Goal: Task Accomplishment & Management: Use online tool/utility

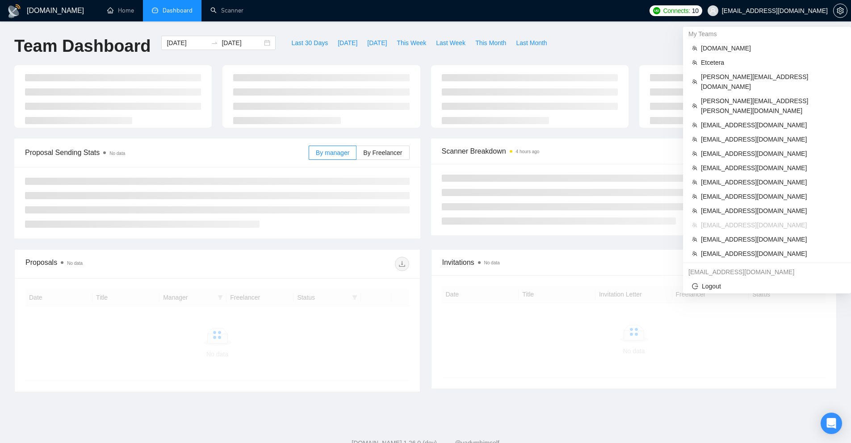
click at [785, 11] on span "[EMAIL_ADDRESS][DOMAIN_NAME]" at bounding box center [775, 11] width 106 height 0
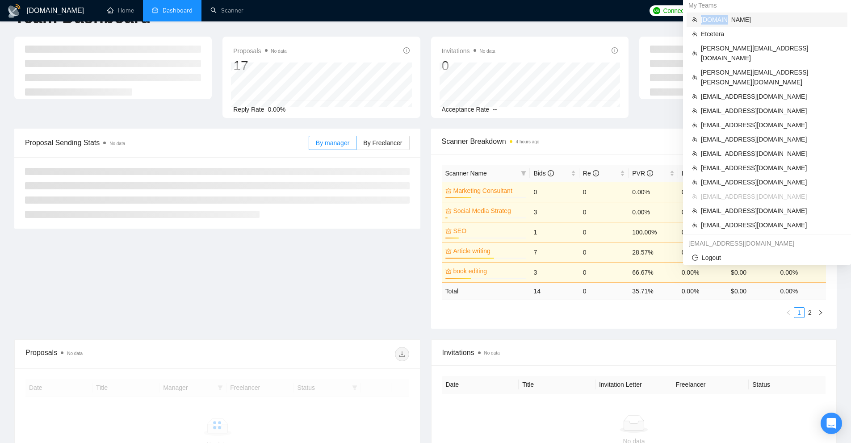
click at [785, 13] on li "[DOMAIN_NAME]" at bounding box center [767, 20] width 161 height 14
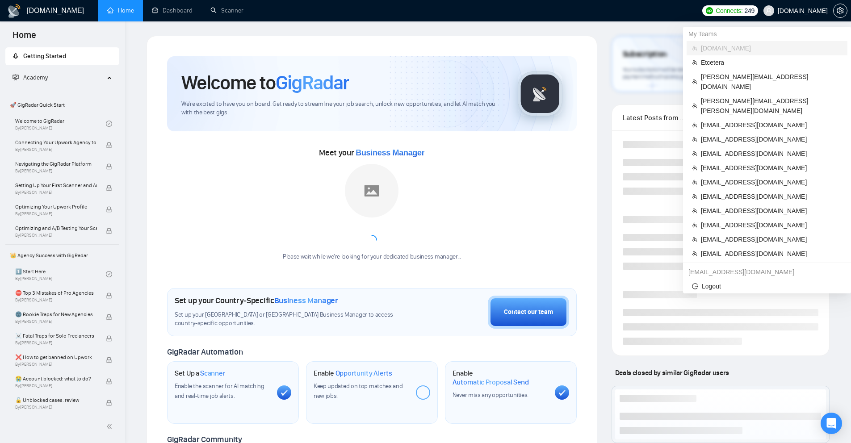
click at [807, 11] on span "[DOMAIN_NAME]" at bounding box center [803, 11] width 50 height 0
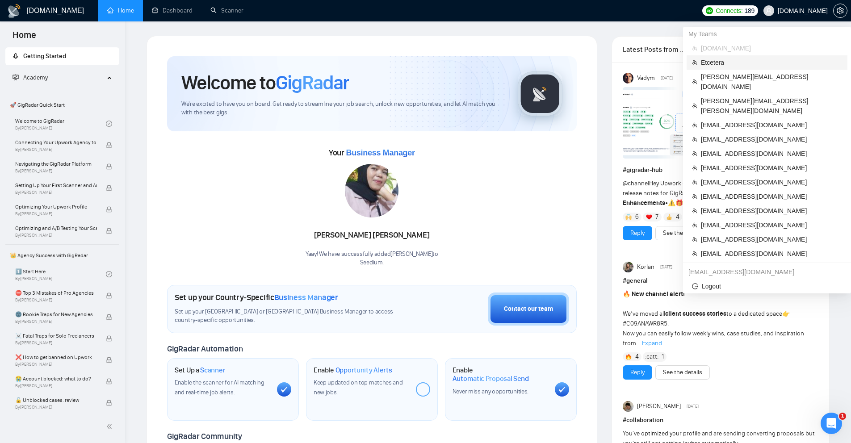
click at [720, 62] on span "Etcetera" at bounding box center [771, 63] width 141 height 10
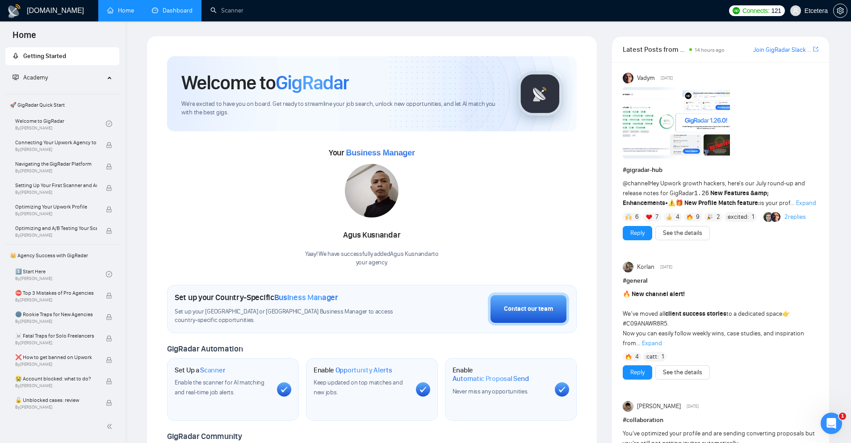
click at [182, 7] on link "Dashboard" at bounding box center [172, 11] width 41 height 8
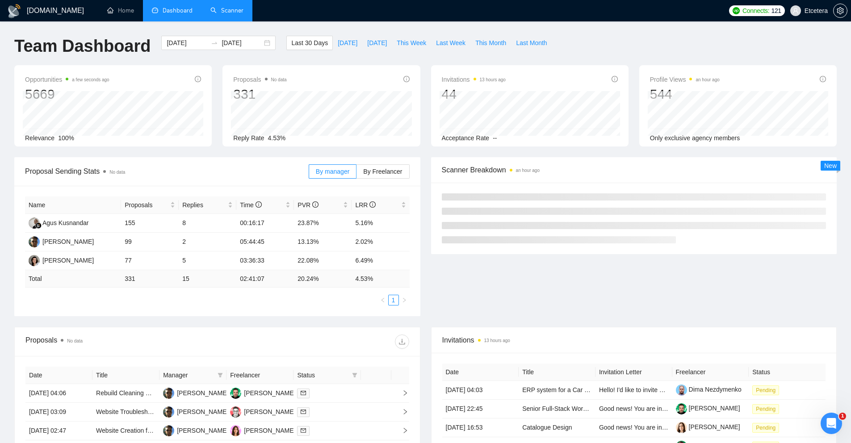
click at [232, 14] on link "Scanner" at bounding box center [226, 11] width 33 height 8
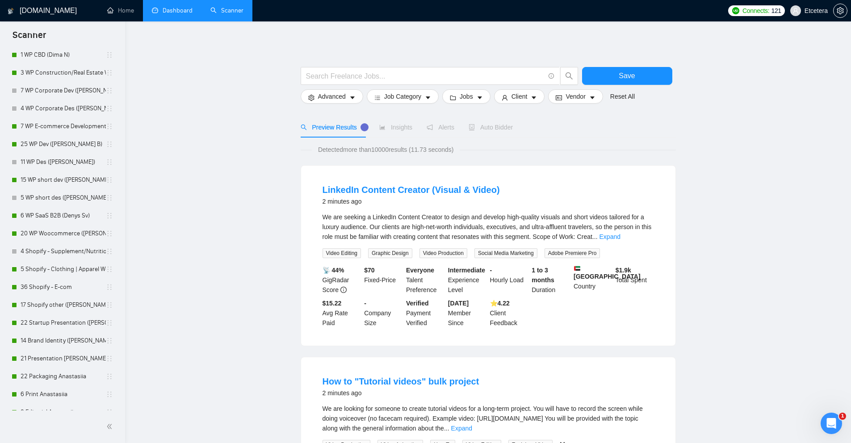
scroll to position [251, 0]
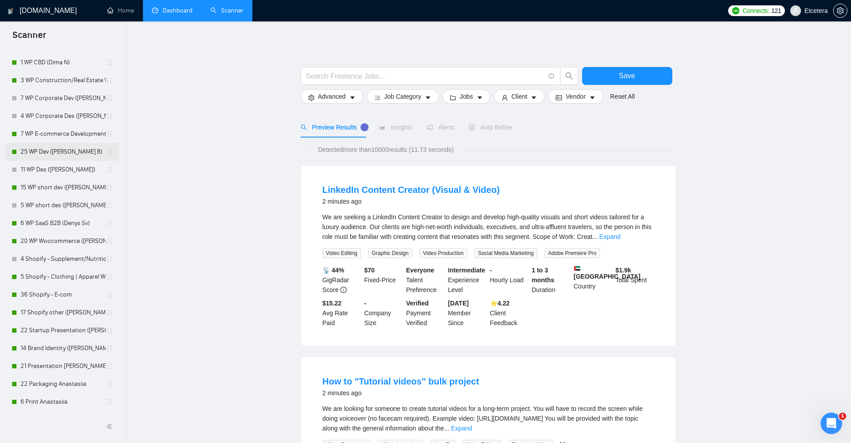
click at [68, 151] on link "25 WP Dev (Dmytro B)" at bounding box center [63, 152] width 85 height 18
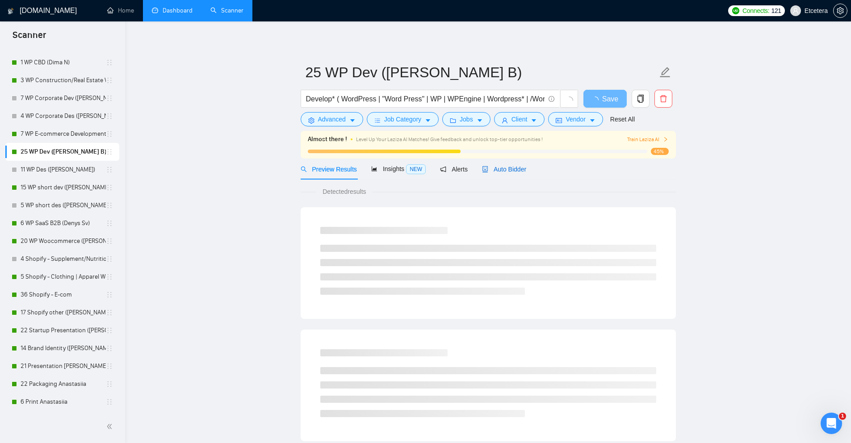
click at [498, 167] on span "Auto Bidder" at bounding box center [504, 169] width 44 height 7
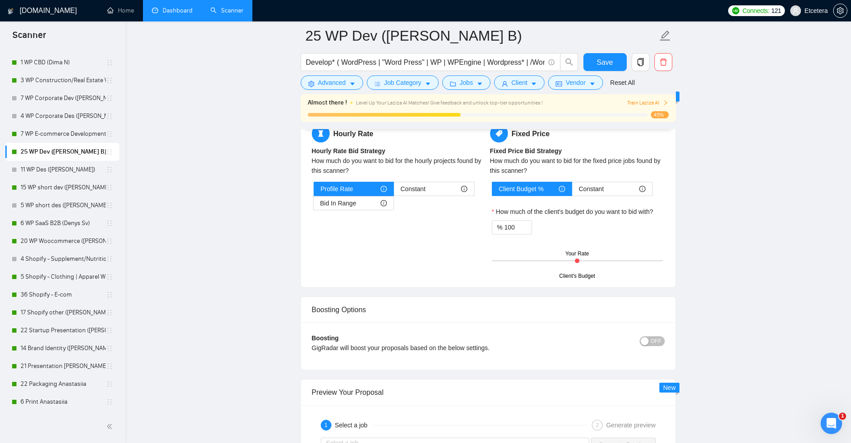
scroll to position [1422, 0]
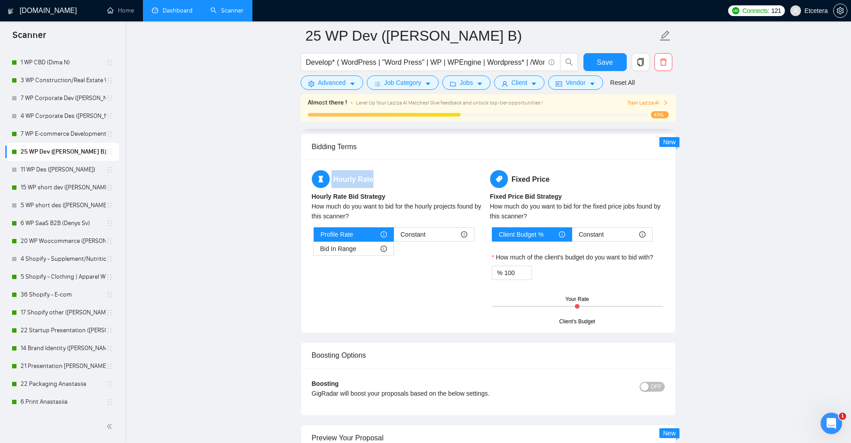
drag, startPoint x: 399, startPoint y: 187, endPoint x: 317, endPoint y: 179, distance: 83.1
click at [317, 179] on h5 "Hourly Rate" at bounding box center [399, 179] width 175 height 18
drag, startPoint x: 398, startPoint y: 178, endPoint x: 325, endPoint y: 177, distance: 72.8
click at [325, 177] on h5 "Hourly Rate" at bounding box center [399, 179] width 175 height 18
click at [386, 210] on div "How much do you want to bid for the hourly projects found by this scanner?" at bounding box center [399, 212] width 175 height 20
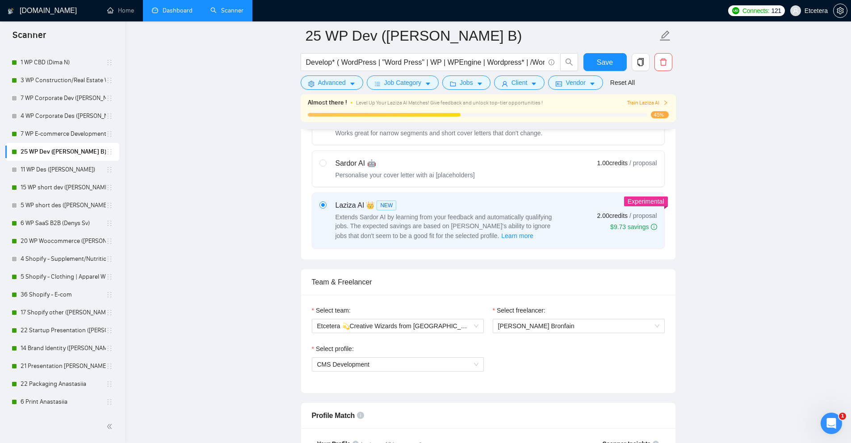
scroll to position [324, 0]
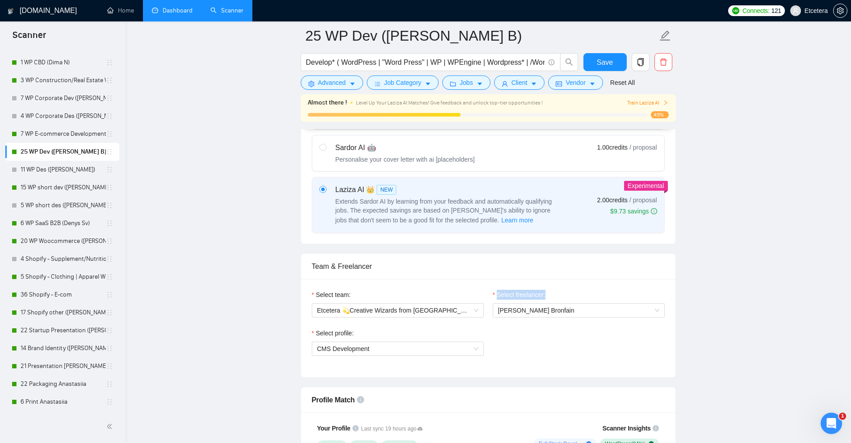
drag, startPoint x: 568, startPoint y: 296, endPoint x: 484, endPoint y: 294, distance: 84.5
click at [484, 294] on div "Select team: Etcetera 💫Creative Wizards from Ukraine Select freelancer: Dmytro …" at bounding box center [488, 309] width 362 height 38
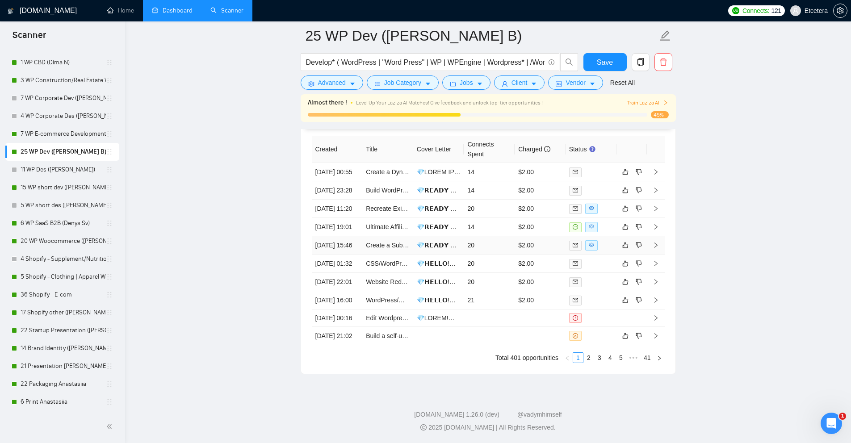
scroll to position [2287, 0]
click at [496, 229] on td "14" at bounding box center [489, 227] width 51 height 18
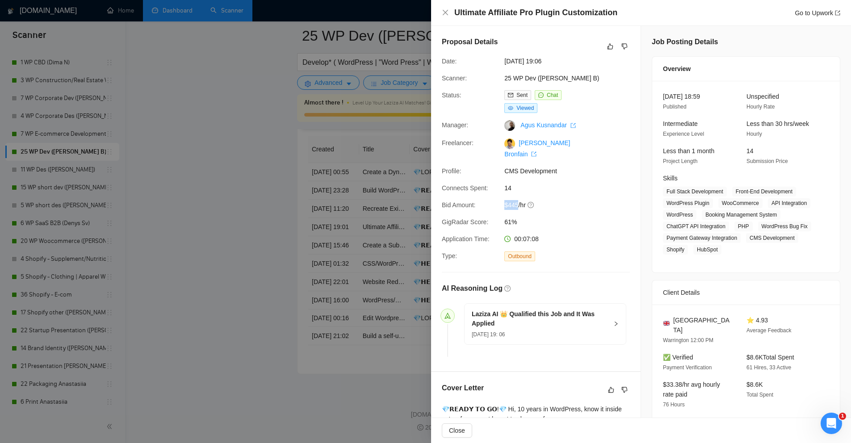
drag, startPoint x: 519, startPoint y: 195, endPoint x: 477, endPoint y: 193, distance: 42.5
click at [477, 200] on div "Bid Amount: $445/hr" at bounding box center [532, 205] width 188 height 10
click at [191, 193] on div at bounding box center [425, 221] width 851 height 443
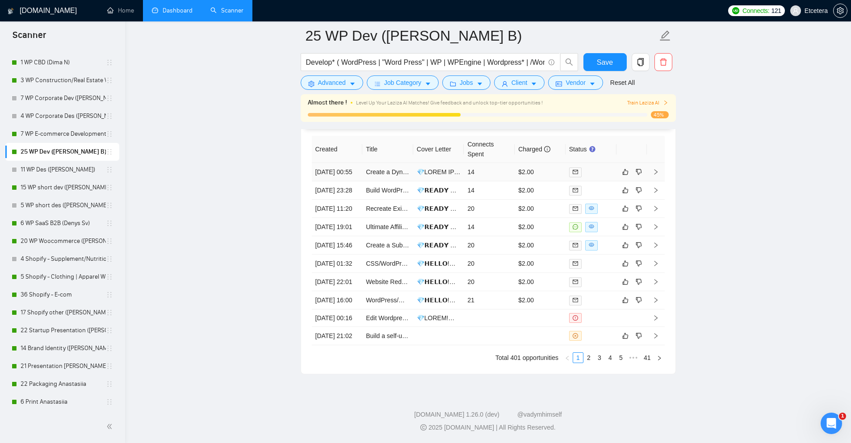
scroll to position [2267, 0]
click at [504, 169] on td "14" at bounding box center [489, 172] width 51 height 18
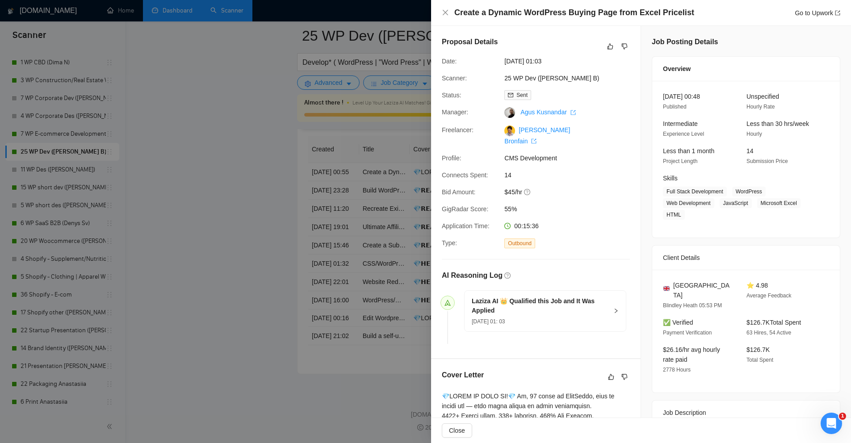
click at [268, 205] on div at bounding box center [425, 221] width 851 height 443
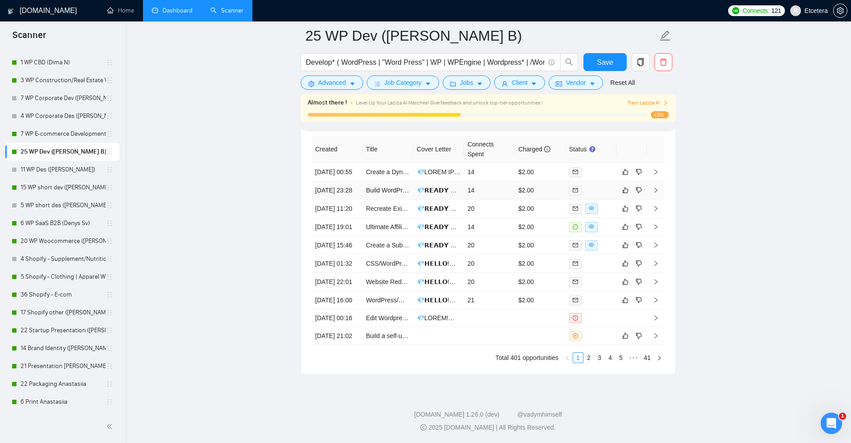
click at [505, 194] on td "14" at bounding box center [489, 190] width 51 height 18
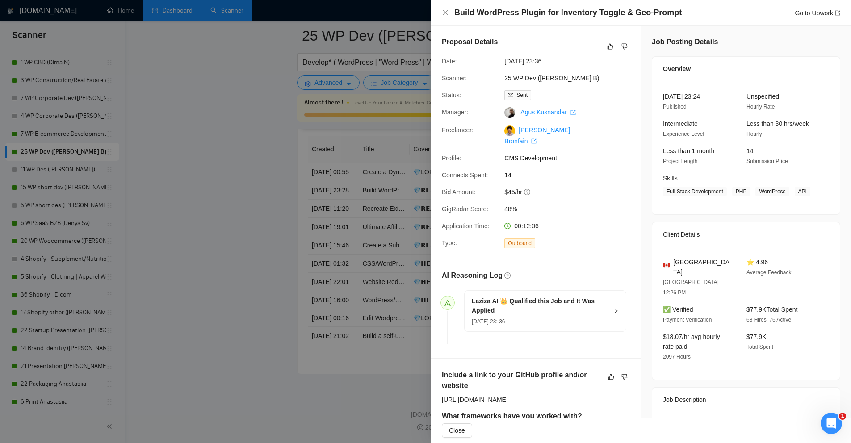
click at [199, 216] on div at bounding box center [425, 221] width 851 height 443
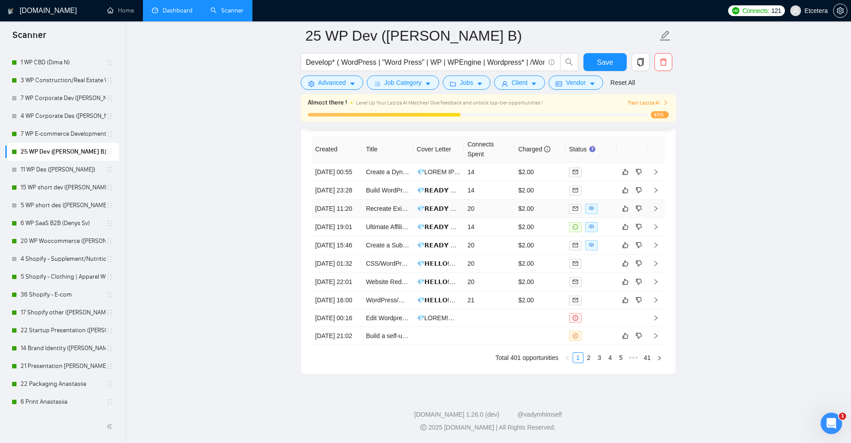
click at [496, 218] on td "20" at bounding box center [489, 209] width 51 height 18
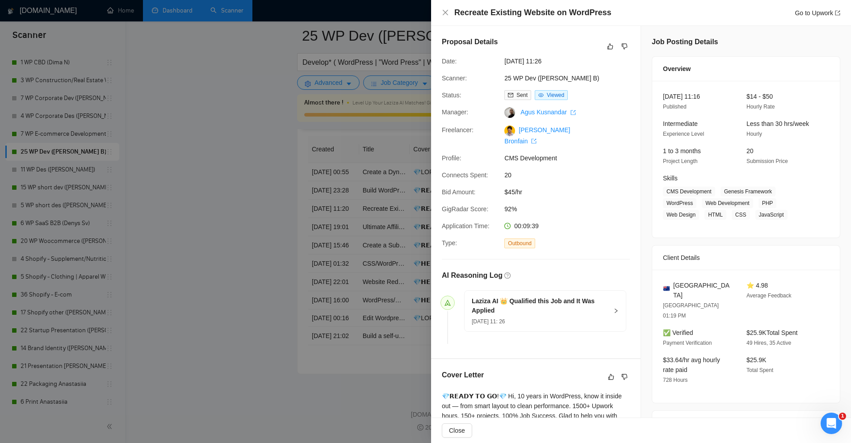
click at [245, 215] on div at bounding box center [425, 221] width 851 height 443
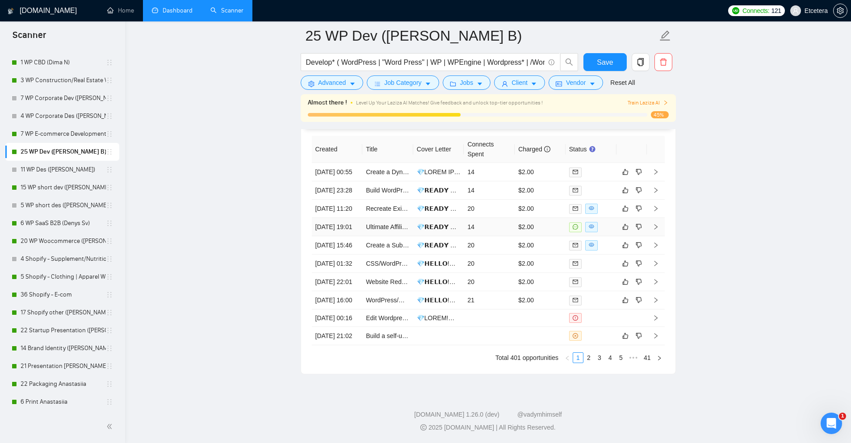
click at [493, 236] on td "14" at bounding box center [489, 227] width 51 height 18
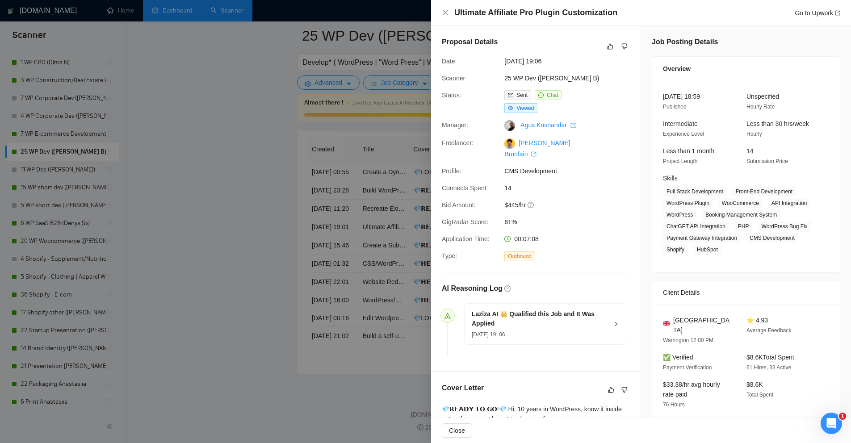
click at [238, 244] on div at bounding box center [425, 221] width 851 height 443
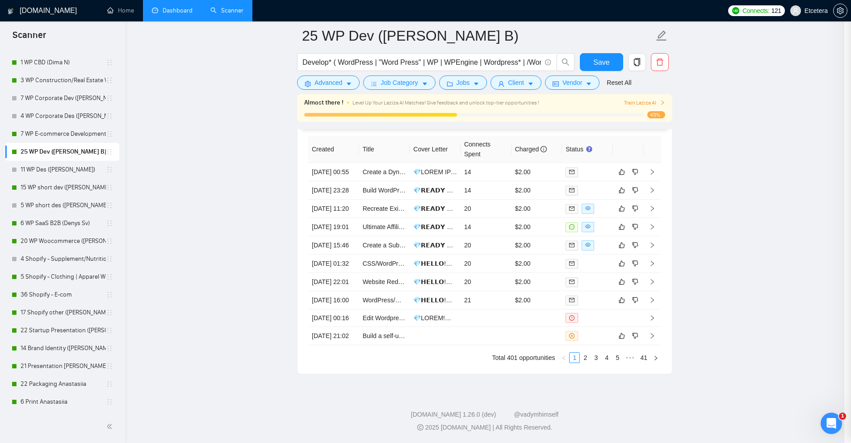
click at [238, 244] on div at bounding box center [425, 221] width 851 height 443
drag, startPoint x: 492, startPoint y: 276, endPoint x: 309, endPoint y: 263, distance: 184.1
click at [492, 255] on td "20" at bounding box center [489, 245] width 51 height 18
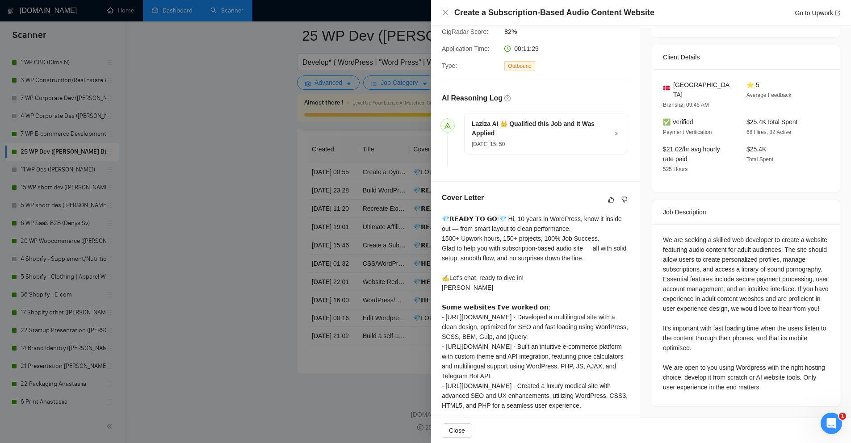
scroll to position [2280, 0]
click at [240, 269] on div at bounding box center [425, 221] width 851 height 443
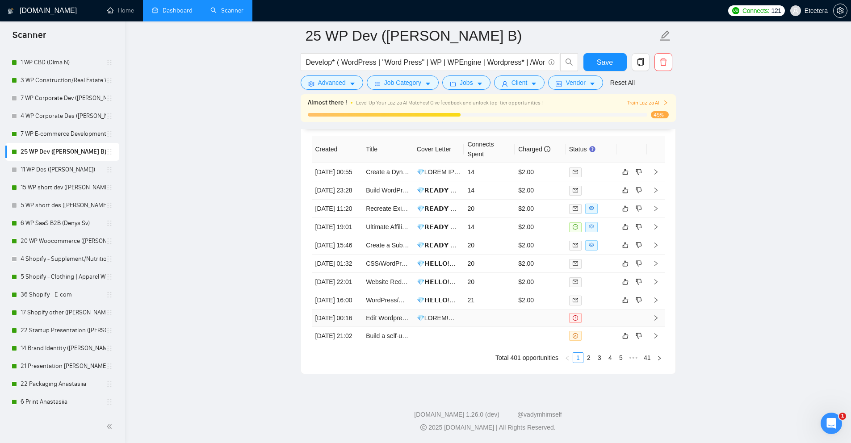
click at [504, 327] on td at bounding box center [489, 318] width 51 height 17
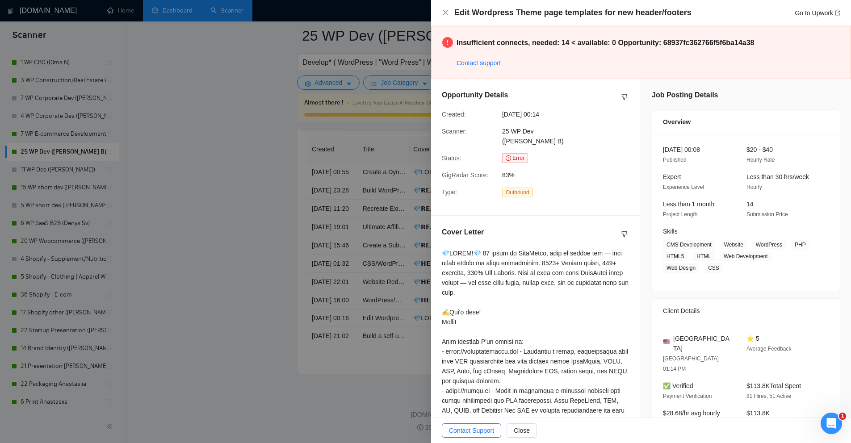
drag, startPoint x: 236, startPoint y: 271, endPoint x: 360, endPoint y: 323, distance: 134.6
click at [236, 271] on div at bounding box center [425, 221] width 851 height 443
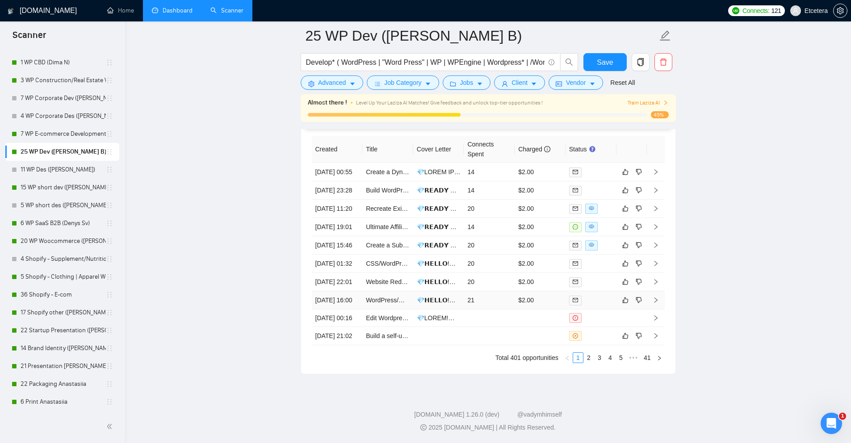
click at [488, 310] on td "21" at bounding box center [489, 300] width 51 height 18
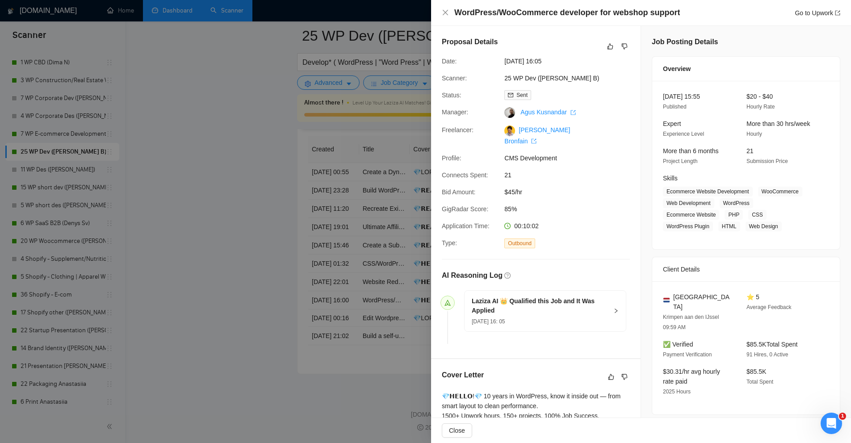
click at [254, 190] on div at bounding box center [425, 221] width 851 height 443
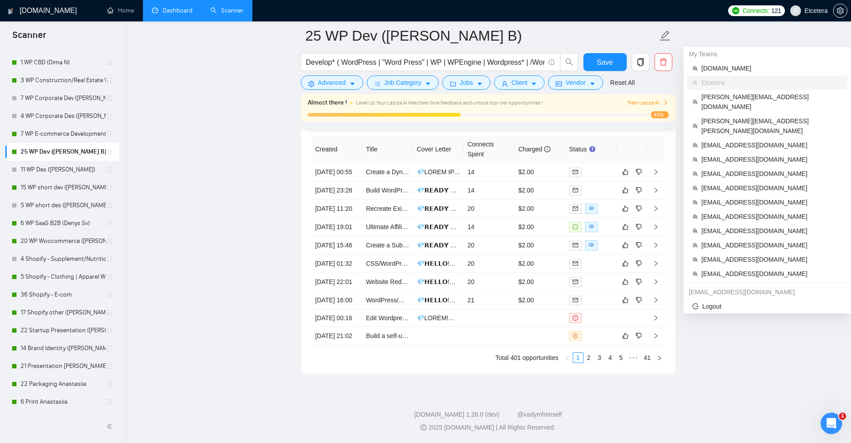
click at [809, 11] on span "Etcetera" at bounding box center [816, 11] width 23 height 0
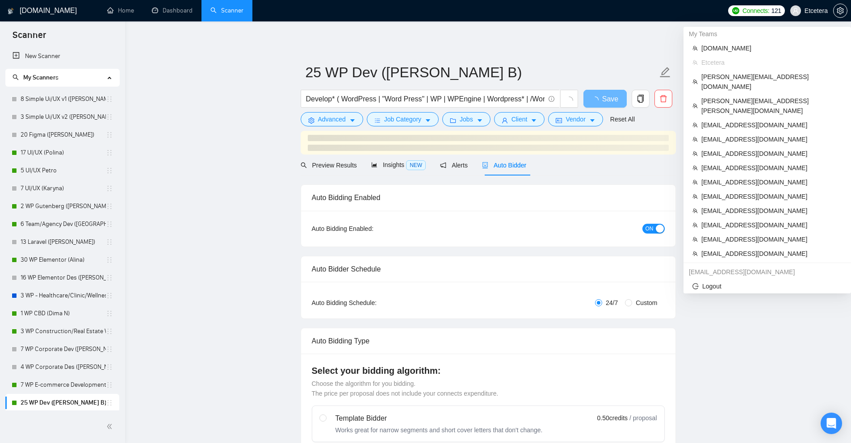
scroll to position [1936, 0]
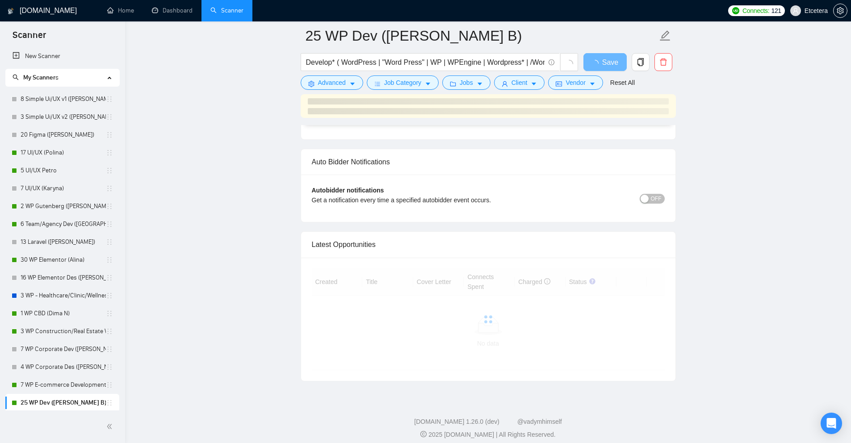
click at [803, 14] on span "Etcetera" at bounding box center [809, 10] width 48 height 29
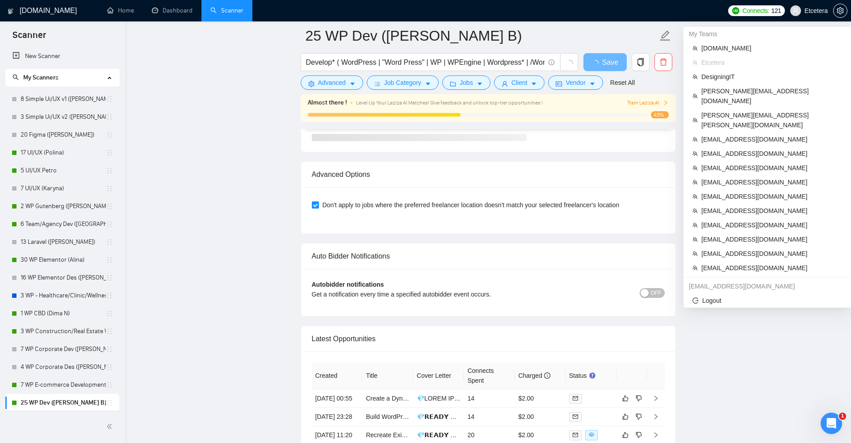
scroll to position [0, 0]
click at [723, 75] on span "DesigningIT" at bounding box center [772, 77] width 141 height 10
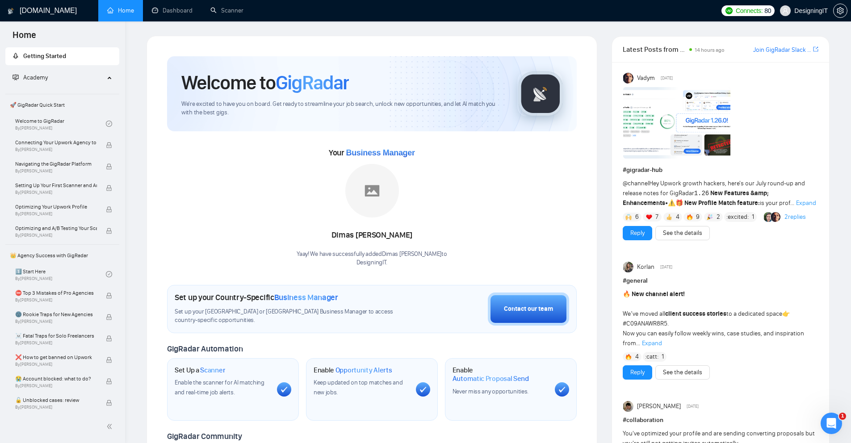
click at [211, 14] on link "Scanner" at bounding box center [226, 11] width 33 height 8
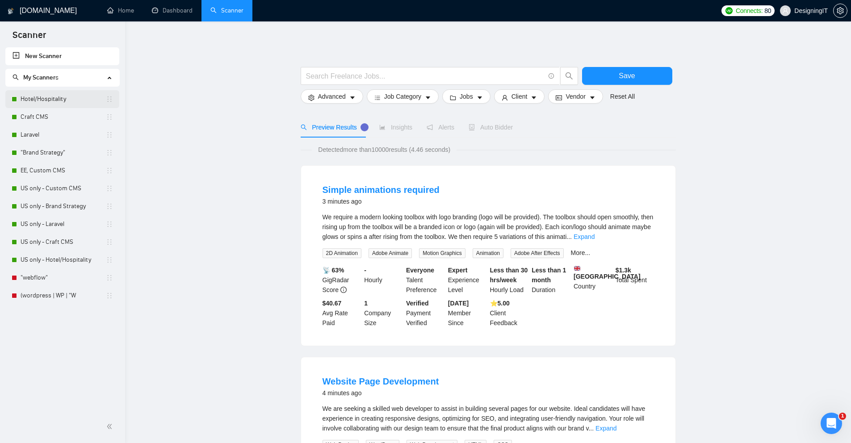
click at [26, 98] on link "Hotel/Hospitality" at bounding box center [63, 99] width 85 height 18
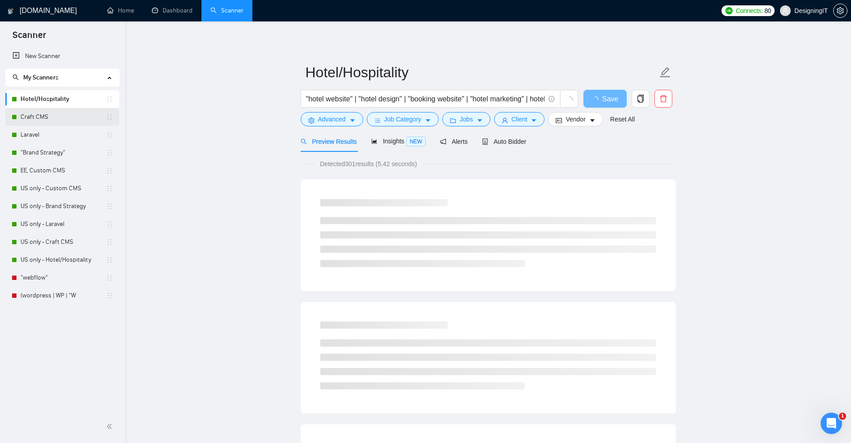
click at [29, 119] on link "Craft CMS" at bounding box center [63, 117] width 85 height 18
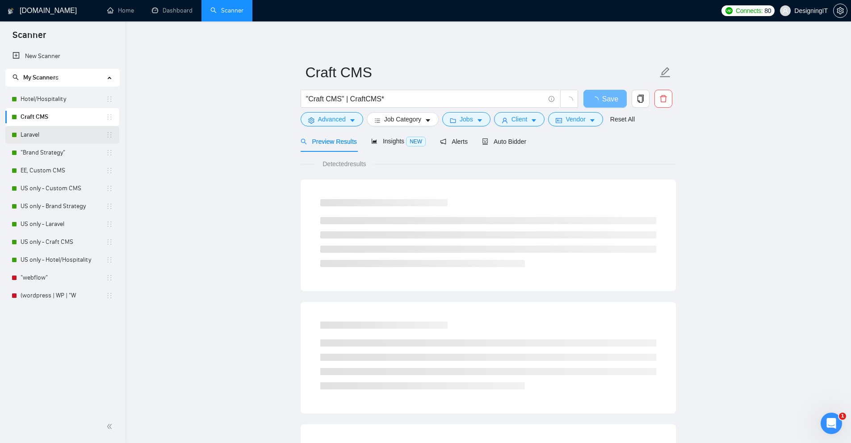
click at [30, 132] on link "Laravel" at bounding box center [63, 135] width 85 height 18
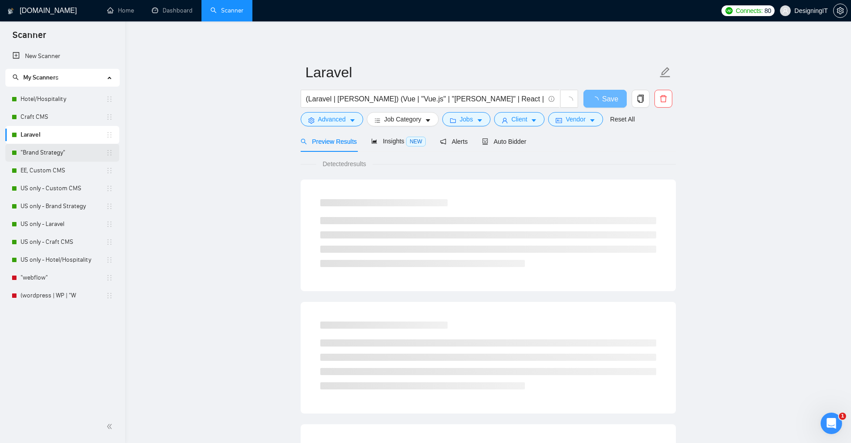
click at [34, 148] on link ""Brand Strategy"" at bounding box center [63, 153] width 85 height 18
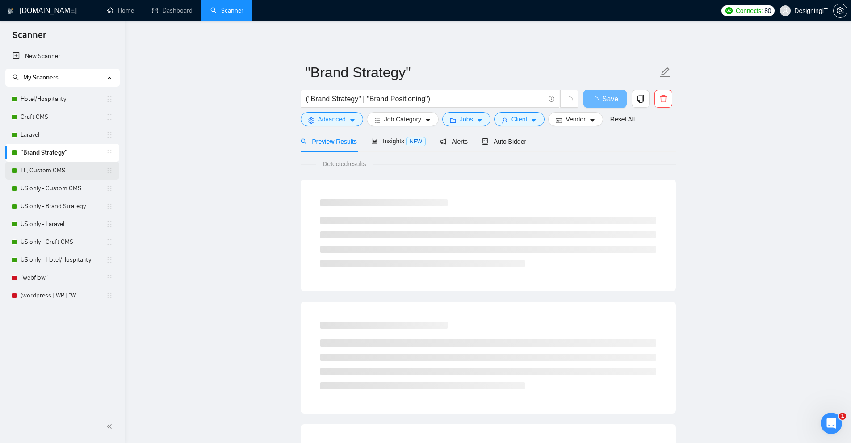
click at [41, 169] on link "EE, Custom CMS" at bounding box center [63, 171] width 85 height 18
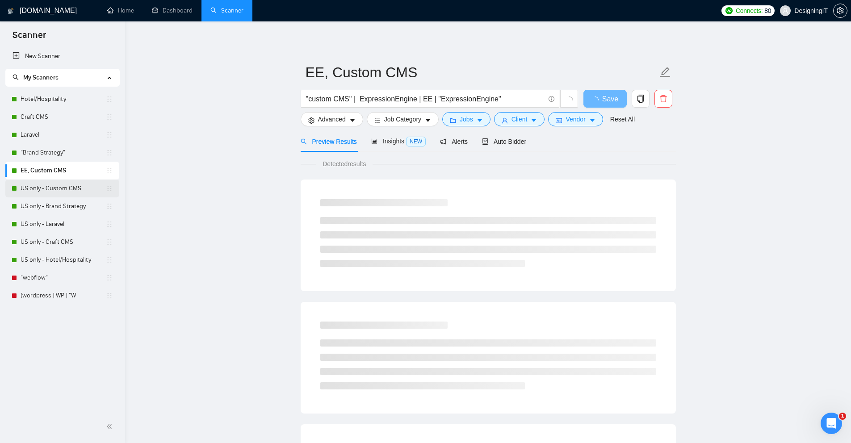
click at [54, 189] on link "US only - Custom CMS" at bounding box center [63, 189] width 85 height 18
click at [59, 208] on link "US only - Brand Strategy" at bounding box center [63, 207] width 85 height 18
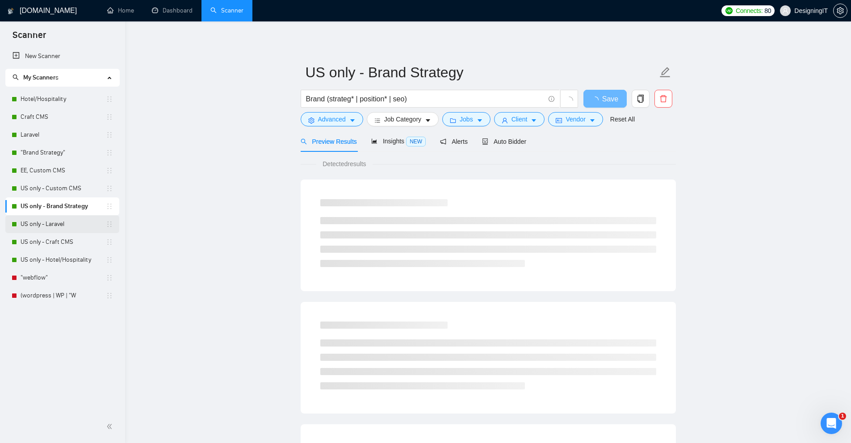
click at [55, 225] on link "US only - Laravel" at bounding box center [63, 224] width 85 height 18
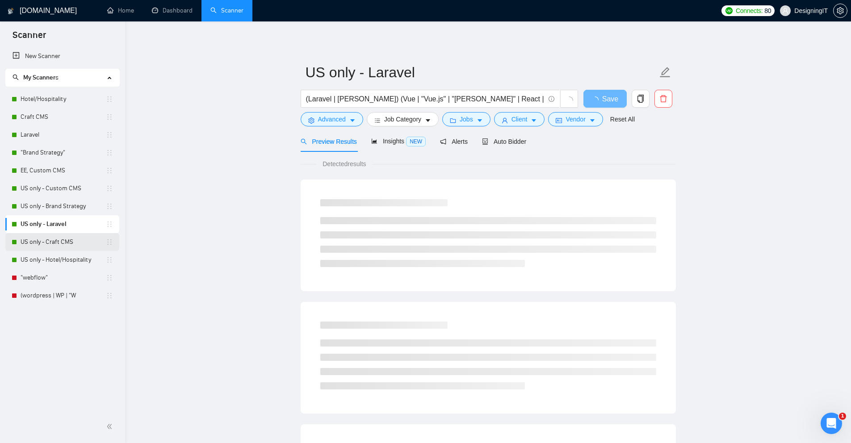
click at [57, 245] on link "US only - Craft CMS" at bounding box center [63, 242] width 85 height 18
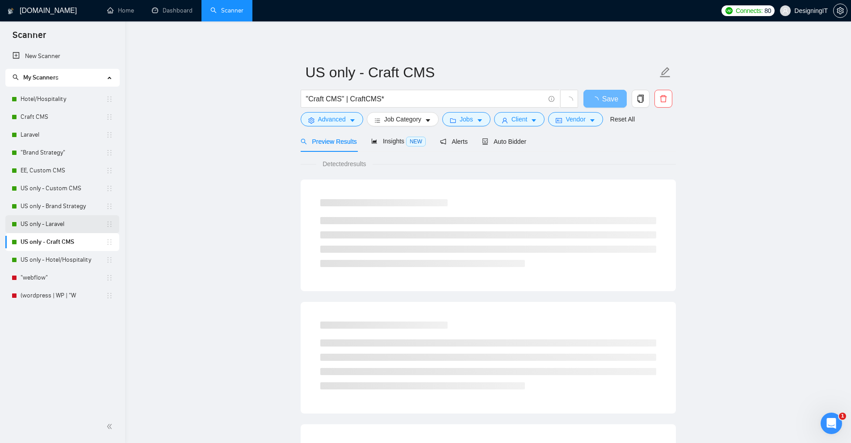
click at [53, 229] on link "US only - Laravel" at bounding box center [63, 224] width 85 height 18
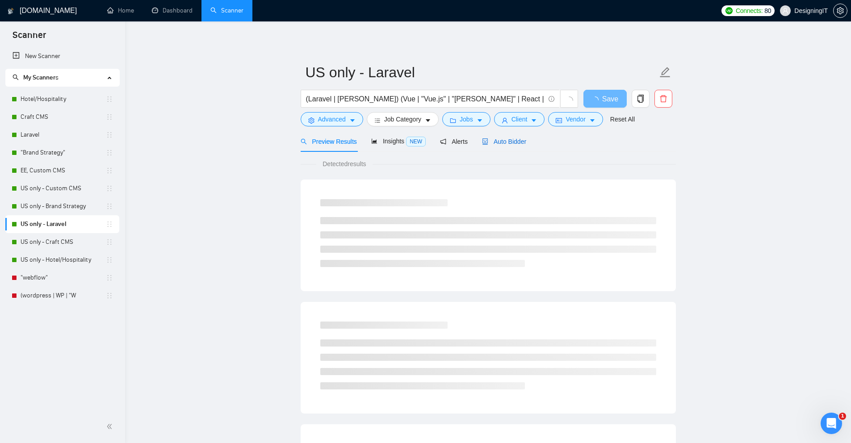
click at [504, 145] on span "Auto Bidder" at bounding box center [504, 141] width 44 height 7
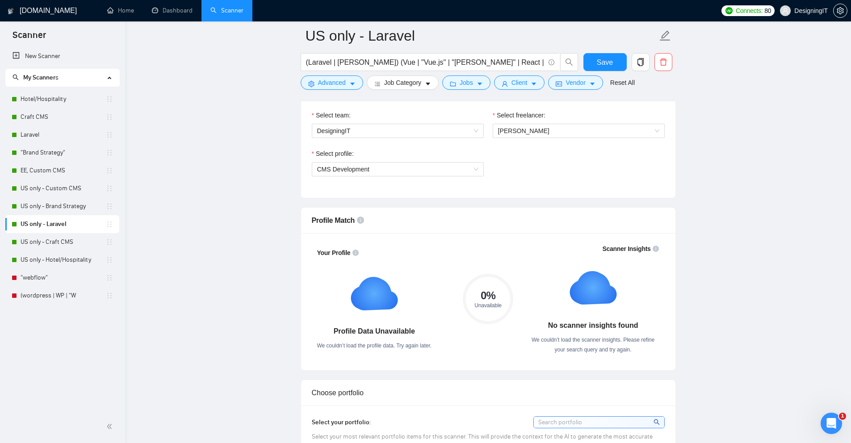
scroll to position [475, 0]
click at [467, 225] on div "Profile Match" at bounding box center [488, 221] width 353 height 25
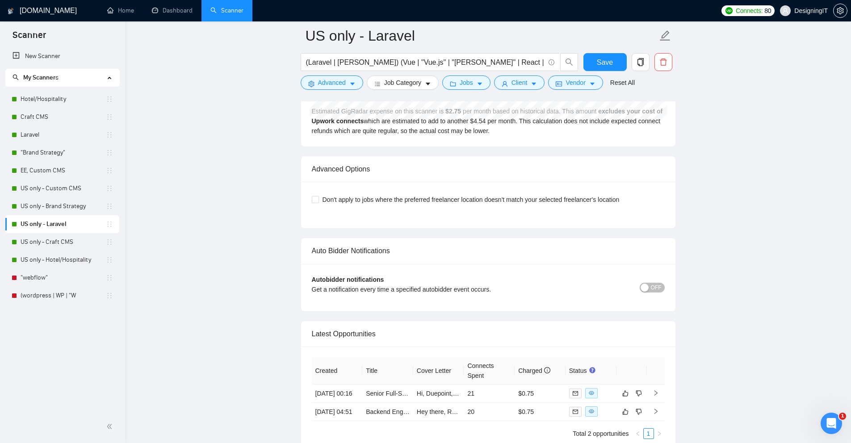
scroll to position [2045, 0]
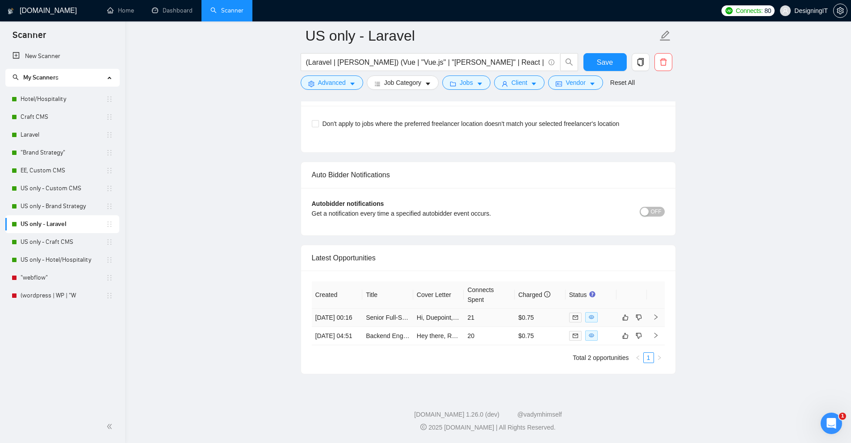
click at [504, 310] on td "21" at bounding box center [489, 318] width 51 height 18
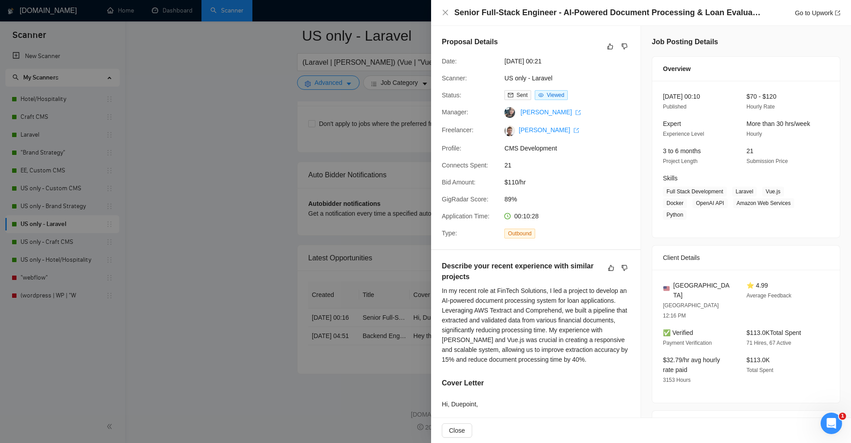
click at [277, 151] on div at bounding box center [425, 221] width 851 height 443
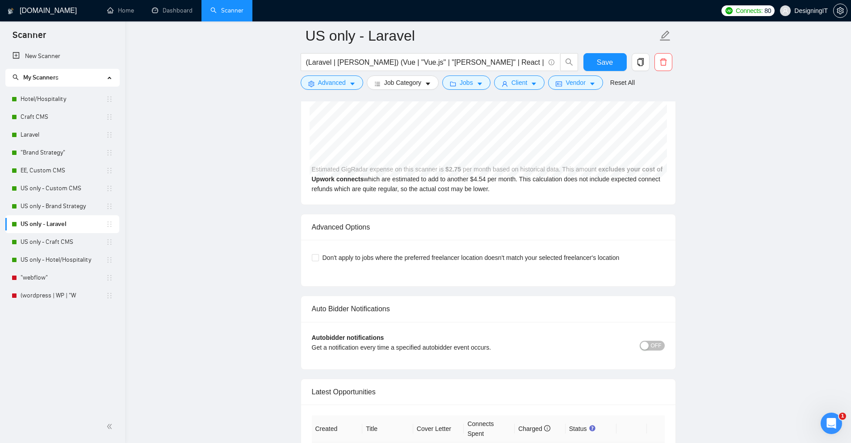
scroll to position [2045, 0]
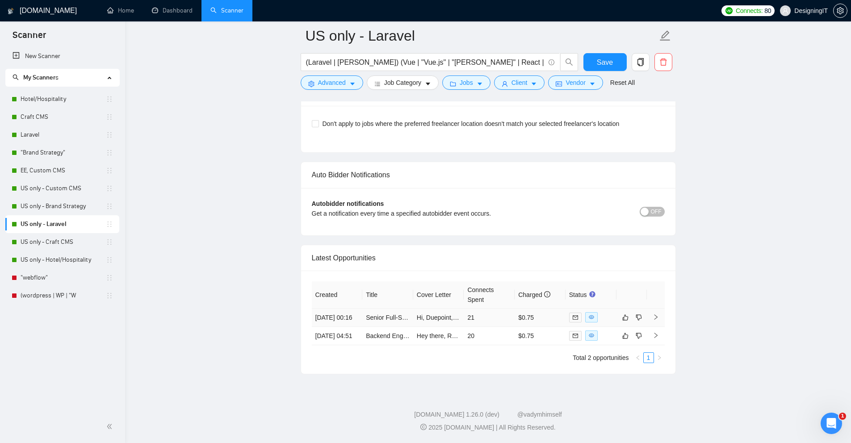
click at [488, 309] on td "21" at bounding box center [489, 318] width 51 height 18
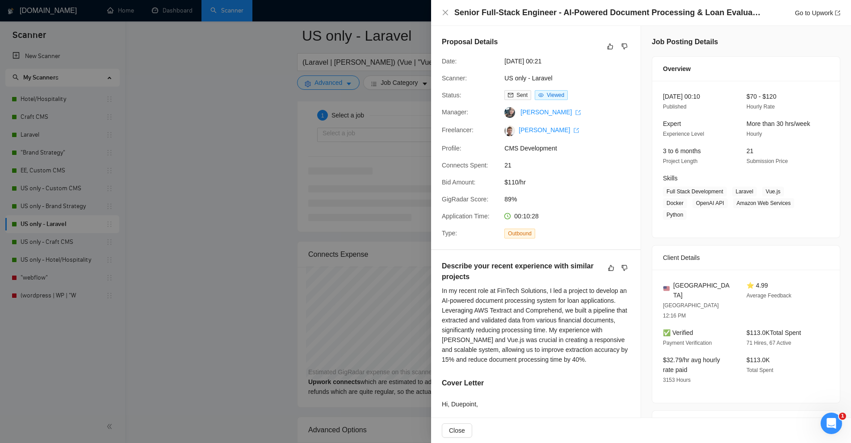
scroll to position [800, 0]
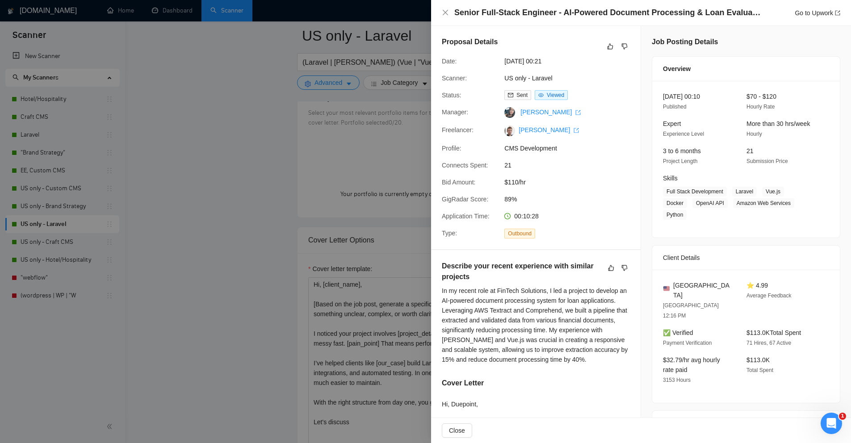
click at [247, 155] on div at bounding box center [425, 221] width 851 height 443
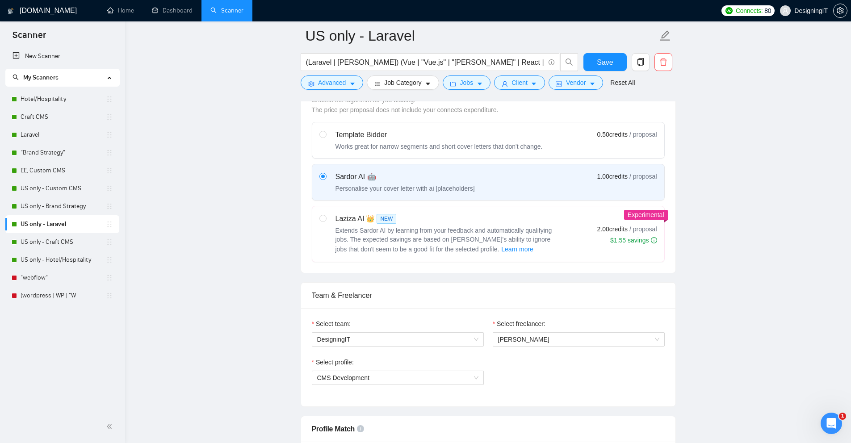
scroll to position [182, 0]
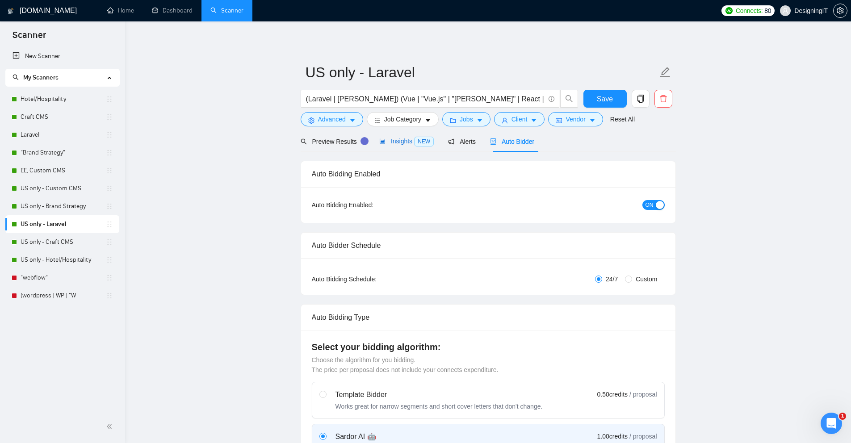
click at [408, 144] on span "Insights NEW" at bounding box center [406, 141] width 55 height 7
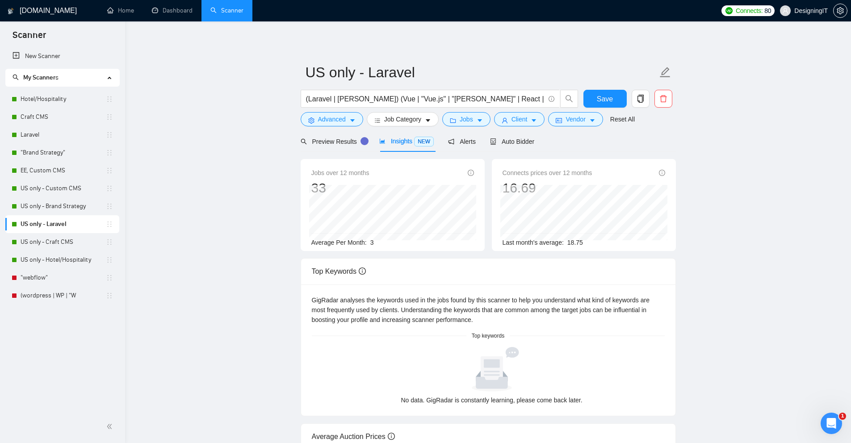
scroll to position [57, 0]
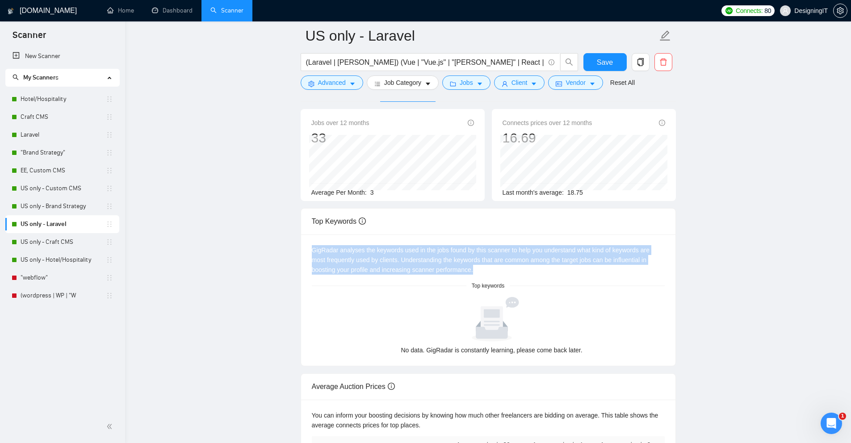
drag, startPoint x: 514, startPoint y: 274, endPoint x: 311, endPoint y: 248, distance: 204.1
click at [312, 248] on div "GigRadar analyses the keywords used in the jobs found by this scanner to help y…" at bounding box center [488, 259] width 353 height 29
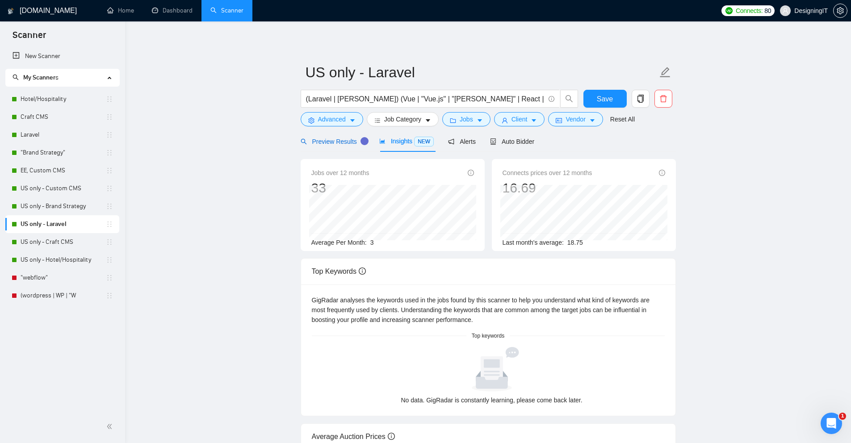
click at [315, 143] on span "Preview Results" at bounding box center [333, 141] width 64 height 7
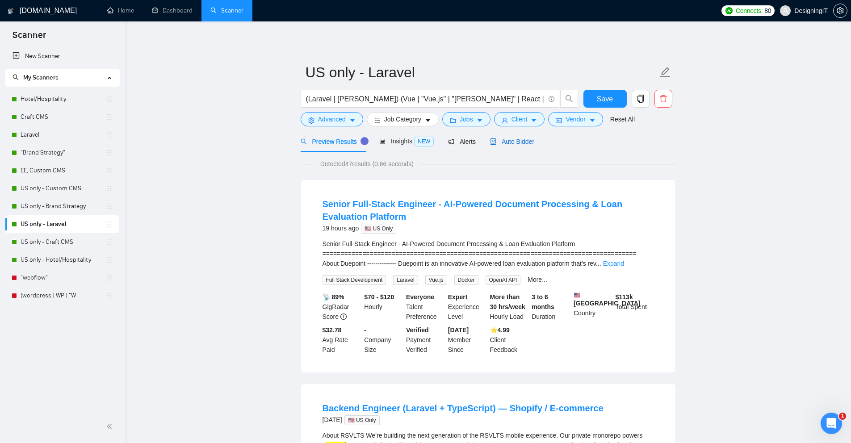
click at [505, 143] on span "Auto Bidder" at bounding box center [512, 141] width 44 height 7
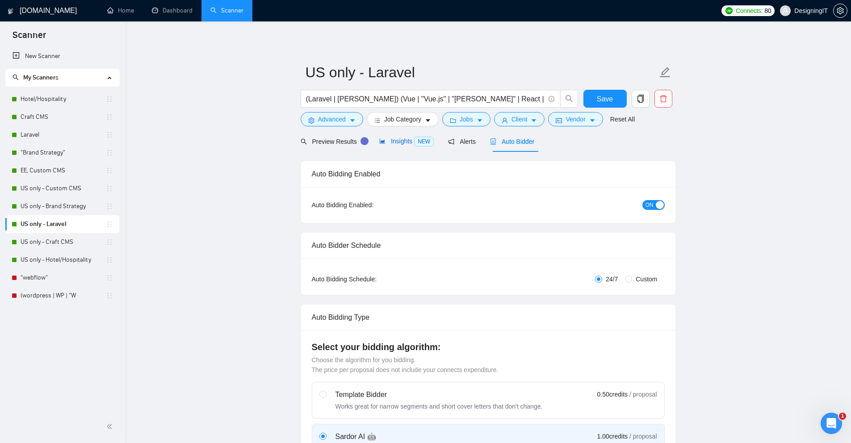
click at [404, 142] on span "Insights NEW" at bounding box center [406, 141] width 55 height 7
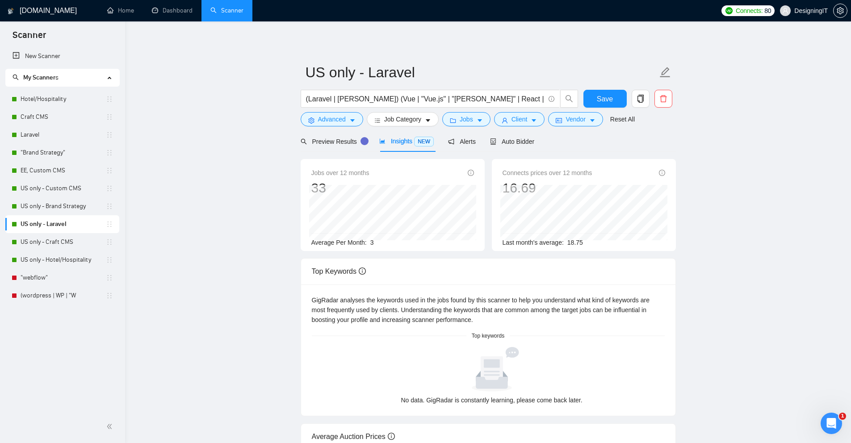
scroll to position [79, 0]
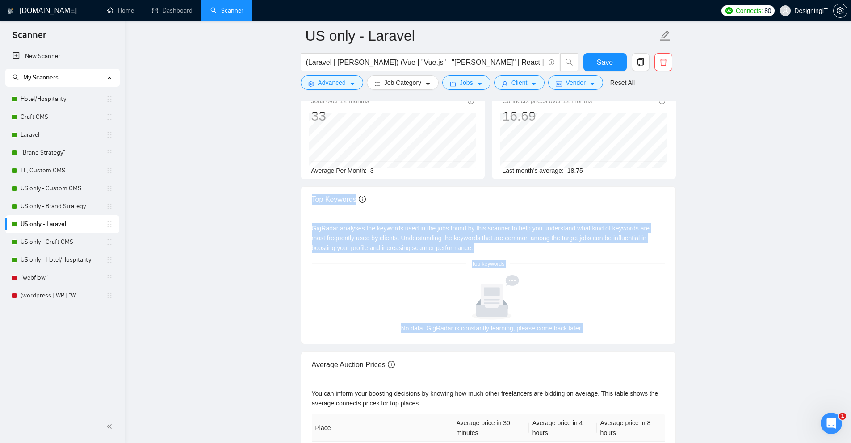
drag, startPoint x: 297, startPoint y: 198, endPoint x: 719, endPoint y: 343, distance: 446.0
click at [719, 343] on main "US only - Laravel (Laravel | [PERSON_NAME]) (Vue | "Vue.js" | "[PERSON_NAME]" |…" at bounding box center [488, 240] width 698 height 566
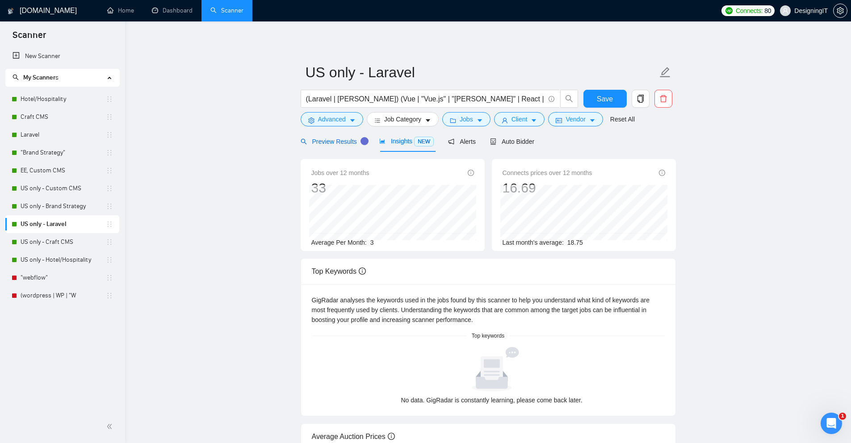
click at [321, 143] on span "Preview Results" at bounding box center [333, 141] width 64 height 7
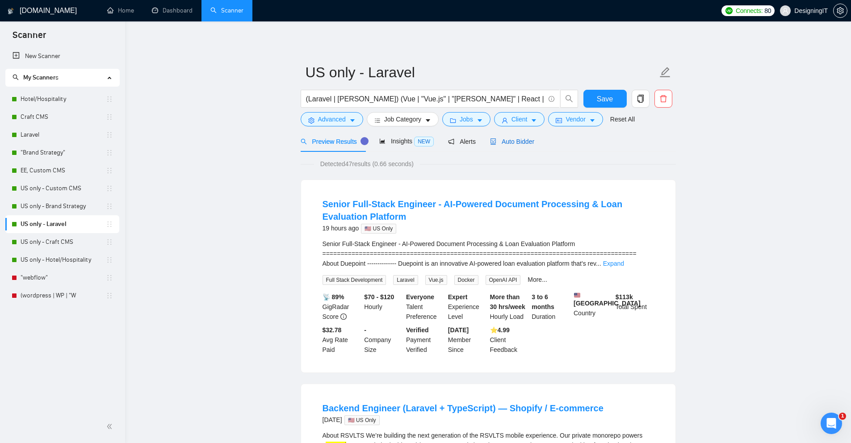
click at [513, 144] on span "Auto Bidder" at bounding box center [512, 141] width 44 height 7
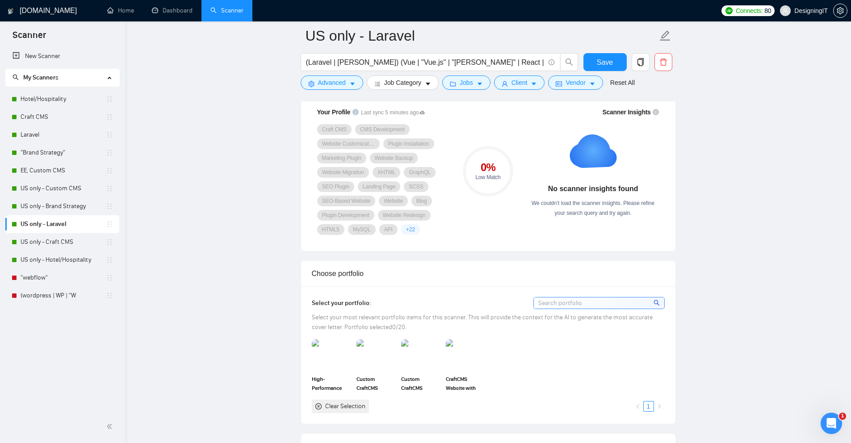
scroll to position [593, 0]
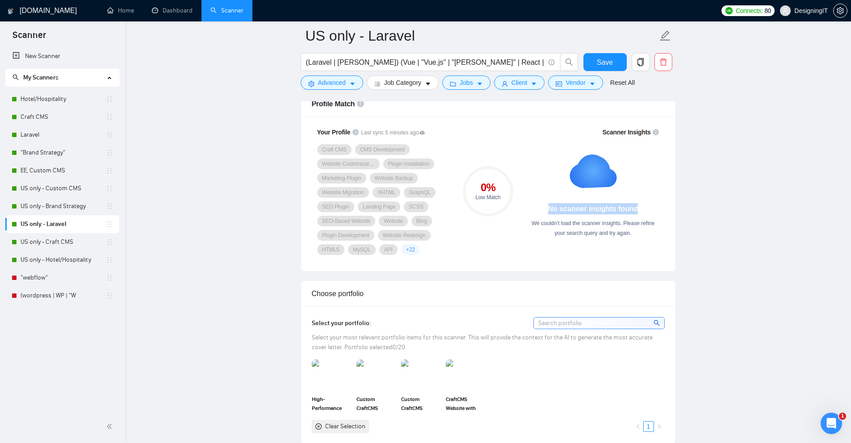
drag, startPoint x: 647, startPoint y: 207, endPoint x: 549, endPoint y: 206, distance: 97.9
click at [549, 206] on div "No scanner insights found We couldn’t load the scanner insights. Please refine …" at bounding box center [593, 190] width 132 height 95
click at [504, 255] on div "0 % Low Match" at bounding box center [488, 191] width 60 height 139
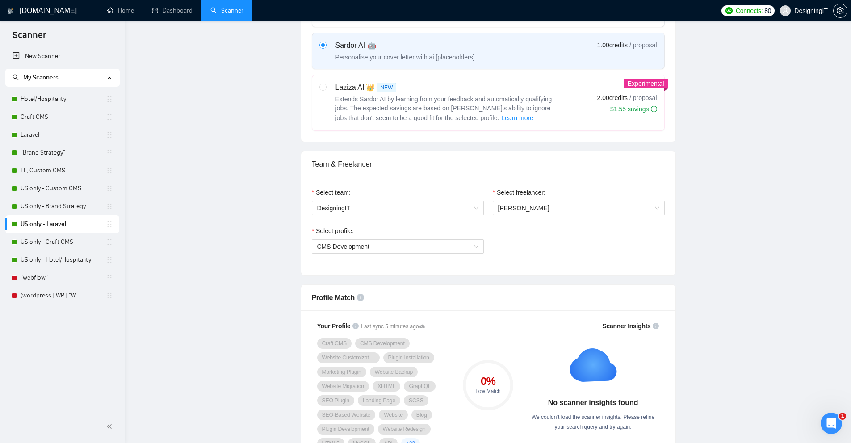
scroll to position [0, 0]
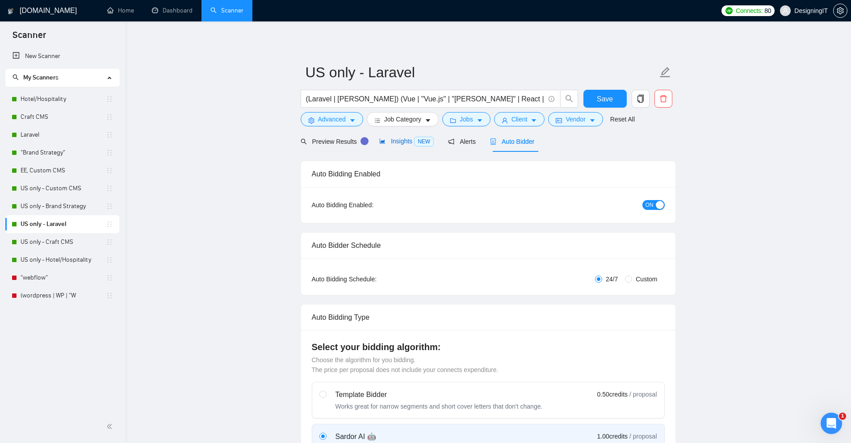
click at [400, 146] on div "Insights NEW" at bounding box center [406, 141] width 55 height 10
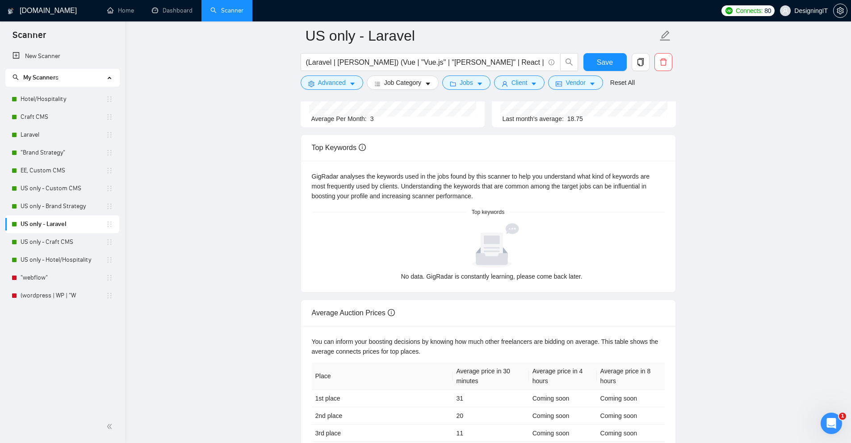
scroll to position [156, 0]
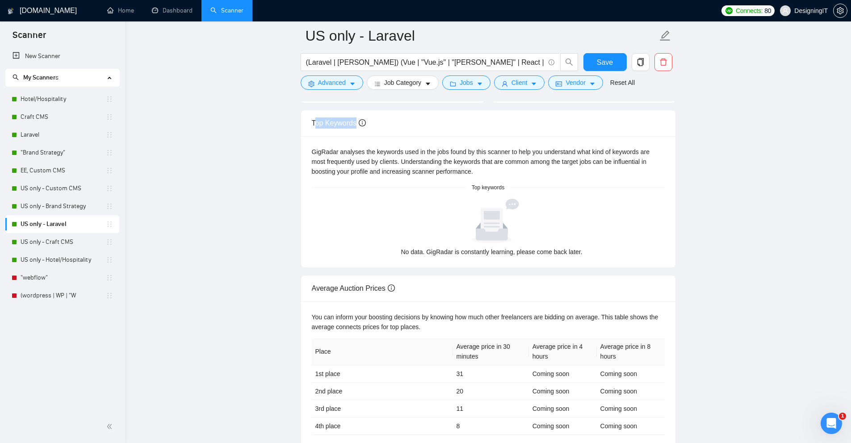
drag, startPoint x: 385, startPoint y: 123, endPoint x: 316, endPoint y: 123, distance: 68.4
click at [317, 123] on div "Top Keywords" at bounding box center [488, 122] width 353 height 25
click at [420, 128] on div "Top Keywords" at bounding box center [488, 122] width 353 height 25
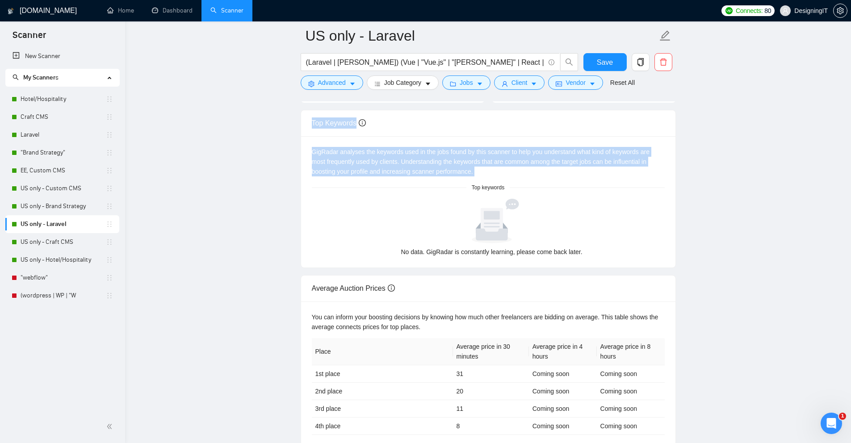
drag, startPoint x: 510, startPoint y: 176, endPoint x: 300, endPoint y: 124, distance: 216.3
click at [300, 124] on div "Top Keywords GigRadar analyses the keywords used in the jobs found by this scan…" at bounding box center [488, 189] width 383 height 158
click at [423, 127] on div "Top Keywords" at bounding box center [488, 122] width 353 height 25
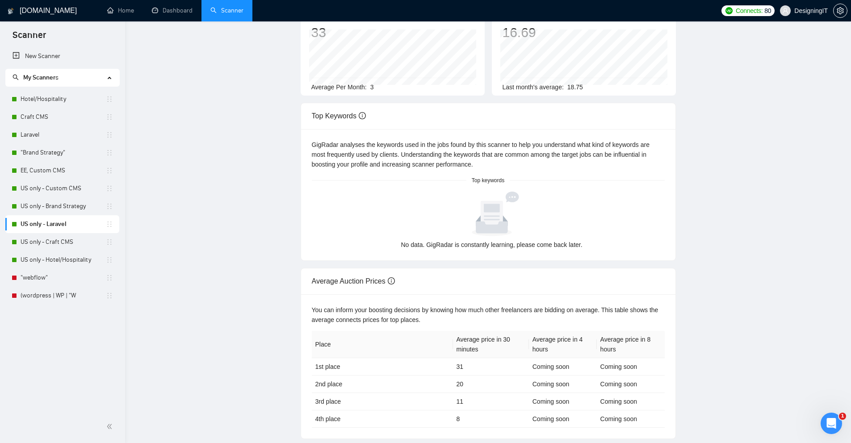
scroll to position [0, 0]
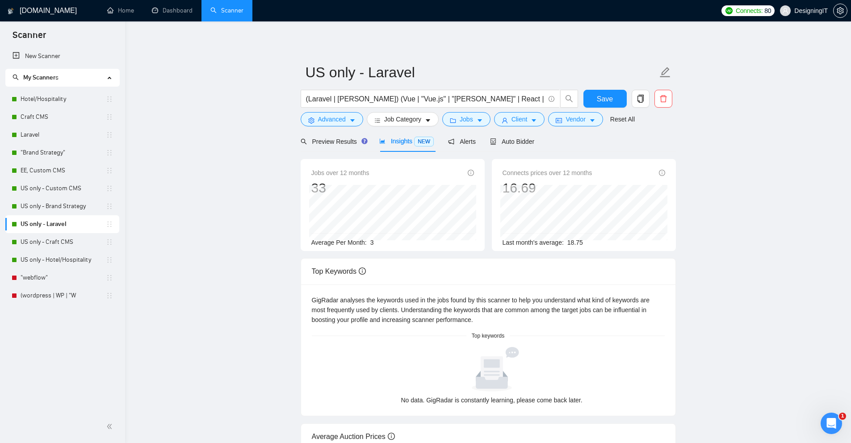
click at [428, 276] on div "Top Keywords" at bounding box center [488, 271] width 353 height 25
click at [516, 144] on span "Auto Bidder" at bounding box center [512, 141] width 44 height 7
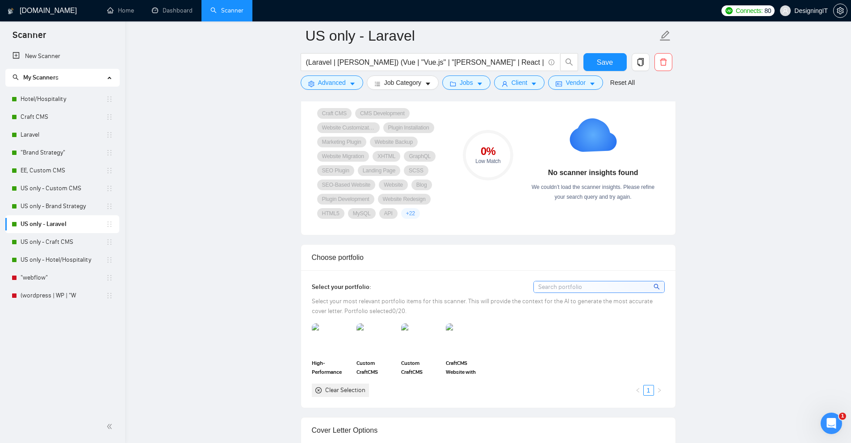
scroll to position [515, 0]
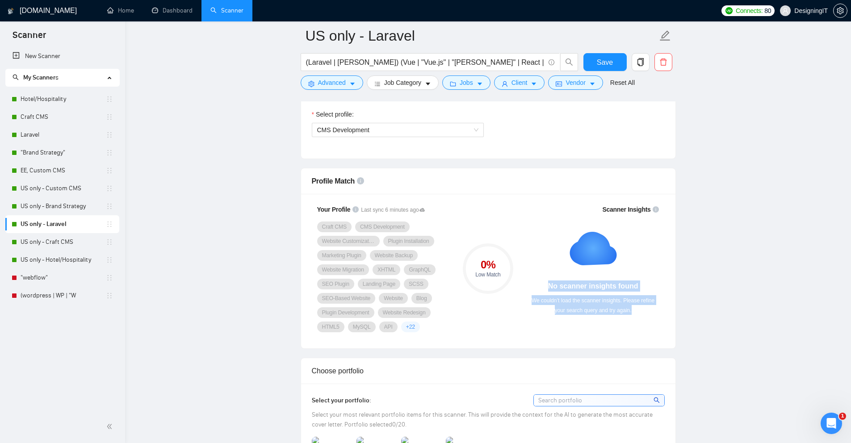
drag, startPoint x: 642, startPoint y: 313, endPoint x: 538, endPoint y: 281, distance: 108.5
click at [538, 281] on div "No scanner insights found We couldn’t load the scanner insights. Please refine …" at bounding box center [593, 267] width 132 height 95
click at [558, 233] on div "No scanner insights found We couldn’t load the scanner insights. Please refine …" at bounding box center [593, 267] width 132 height 95
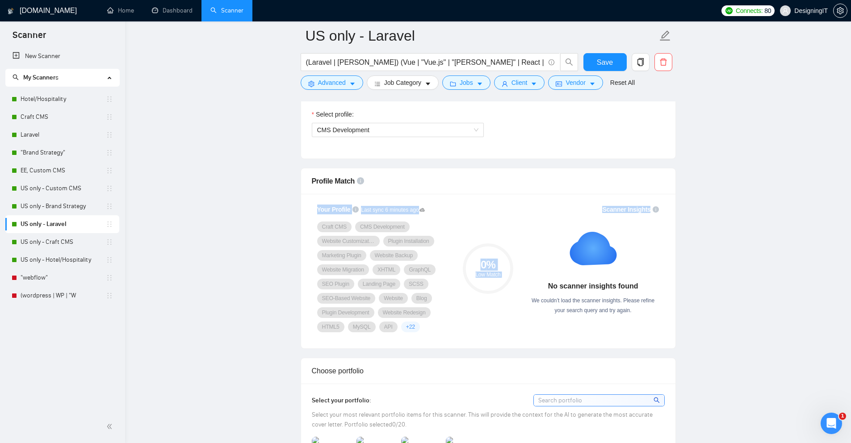
drag, startPoint x: 520, startPoint y: 184, endPoint x: 639, endPoint y: 226, distance: 125.5
click at [634, 215] on div "Profile Match Your Profile Last sync 6 minutes ago Craft CMS CMS Development We…" at bounding box center [488, 258] width 375 height 181
click at [645, 273] on div "No scanner insights found We couldn’t load the scanner insights. Please refine …" at bounding box center [593, 267] width 132 height 95
click at [36, 245] on link "US only - Craft CMS" at bounding box center [63, 242] width 85 height 18
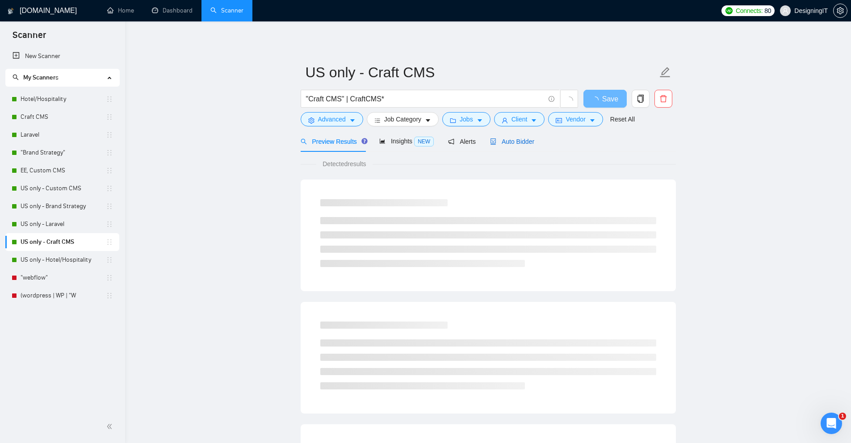
click at [524, 143] on span "Auto Bidder" at bounding box center [512, 141] width 44 height 7
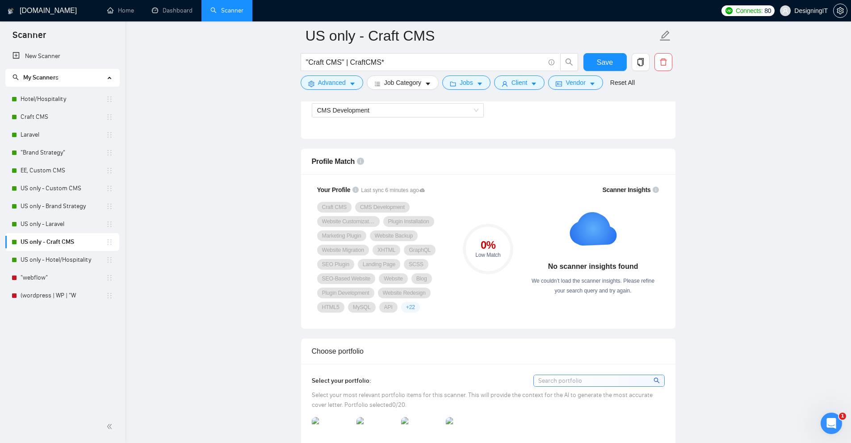
scroll to position [425, 0]
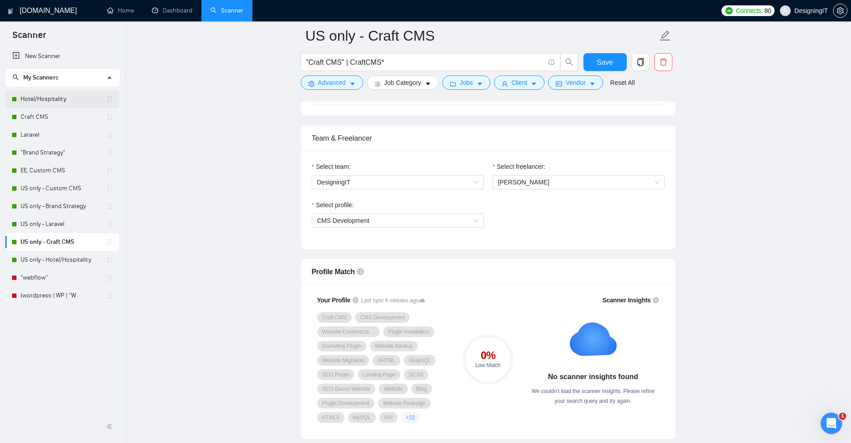
click at [34, 96] on link "Hotel/Hospitality" at bounding box center [63, 99] width 85 height 18
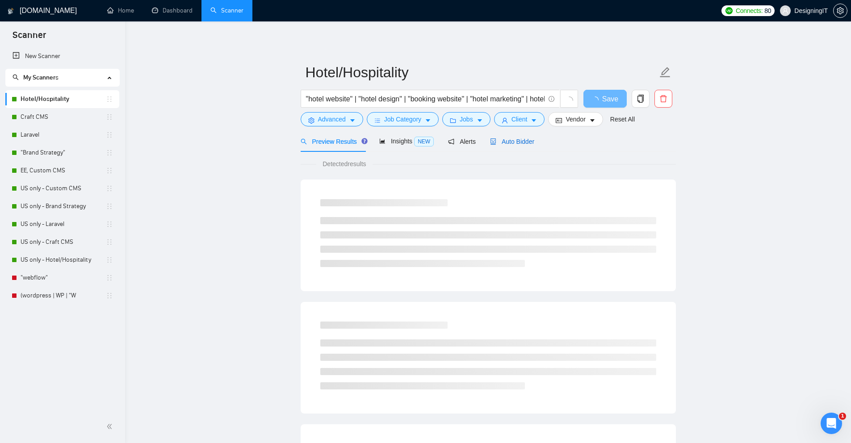
drag, startPoint x: 520, startPoint y: 141, endPoint x: 264, endPoint y: 207, distance: 264.5
click at [520, 141] on span "Auto Bidder" at bounding box center [512, 141] width 44 height 7
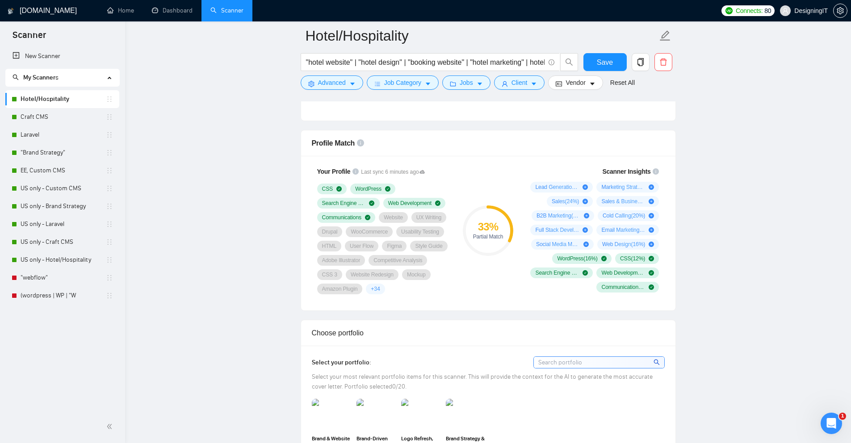
scroll to position [493, 0]
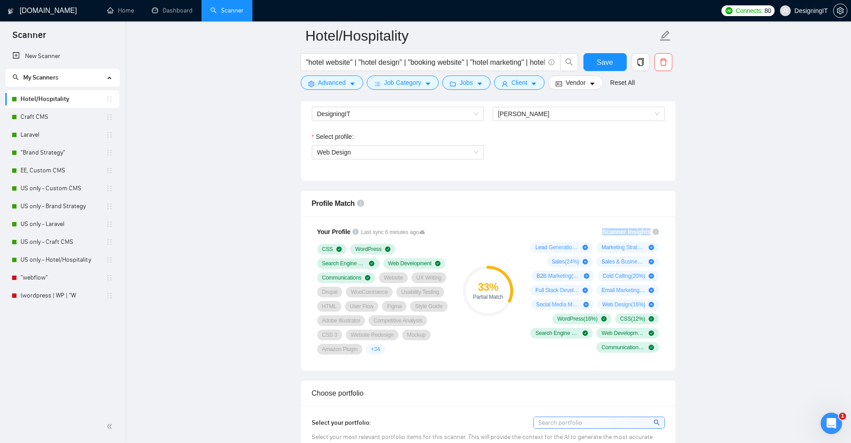
drag, startPoint x: 673, startPoint y: 234, endPoint x: 598, endPoint y: 226, distance: 75.5
click at [598, 226] on div "Your Profile Last sync 6 minutes ago CSS WordPress Search Engine Optimization W…" at bounding box center [488, 293] width 374 height 155
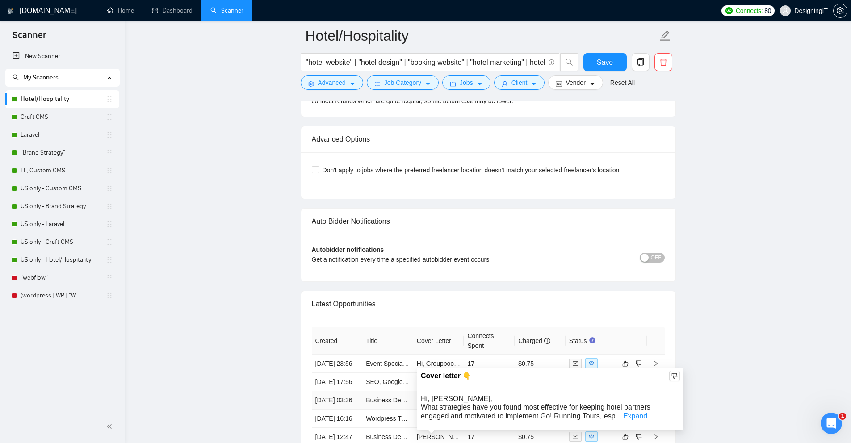
scroll to position [1968, 0]
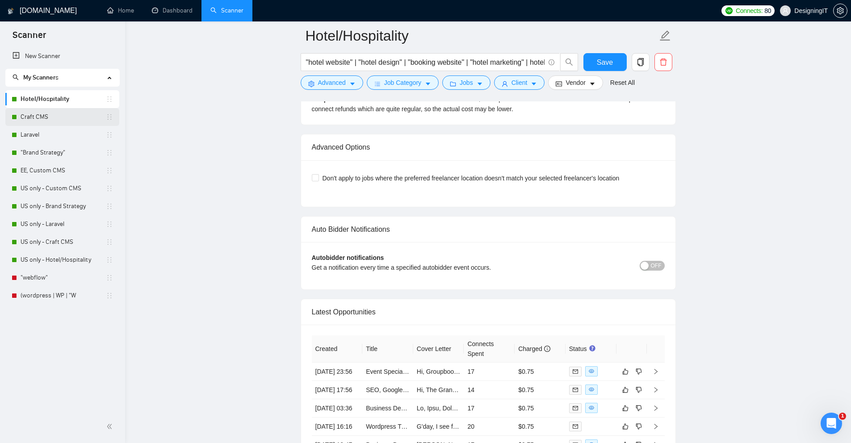
click at [37, 120] on link "Craft CMS" at bounding box center [63, 117] width 85 height 18
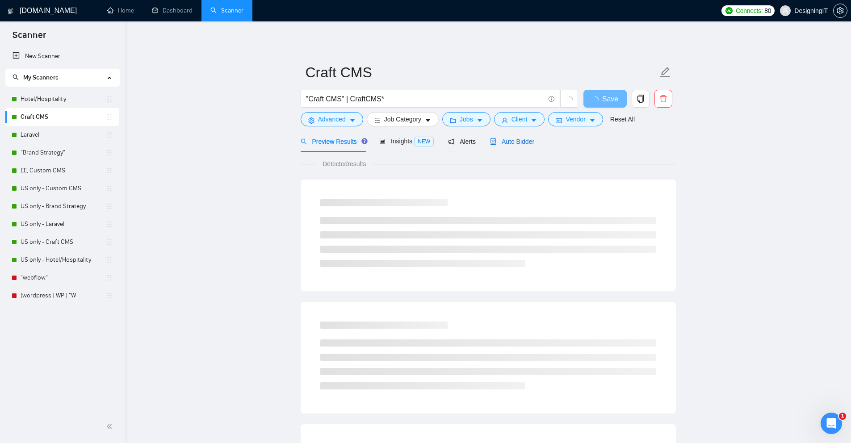
click at [530, 142] on span "Auto Bidder" at bounding box center [512, 141] width 44 height 7
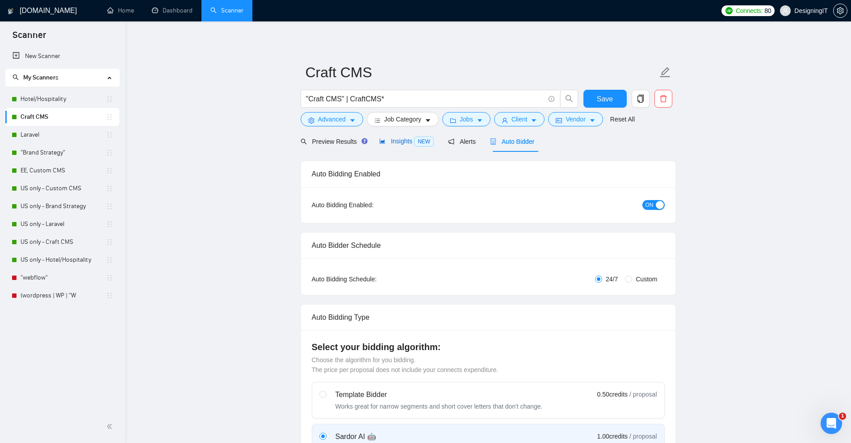
click at [400, 143] on span "Insights NEW" at bounding box center [406, 141] width 55 height 7
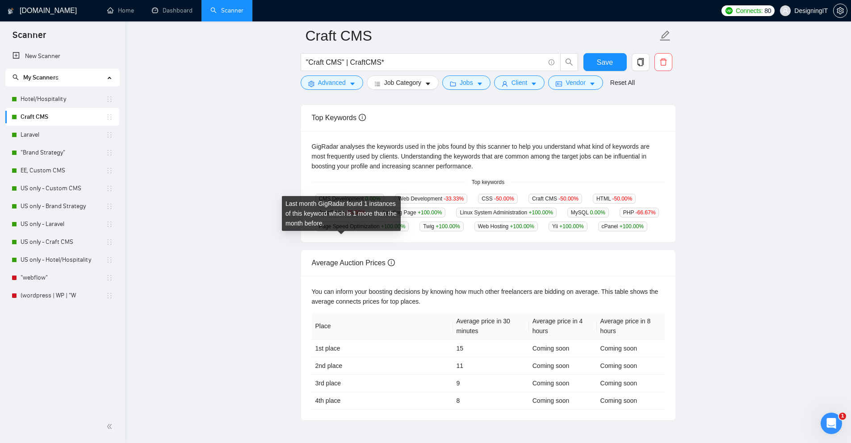
scroll to position [110, 0]
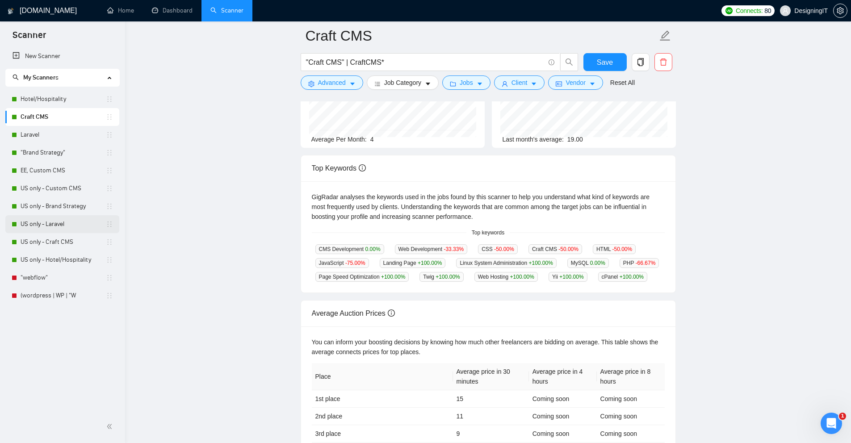
click at [55, 222] on link "US only - Laravel" at bounding box center [63, 224] width 85 height 18
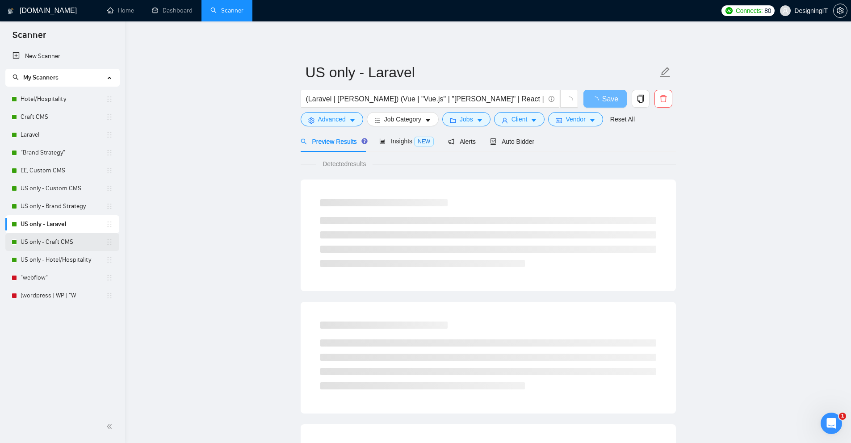
click at [58, 244] on link "US only - Craft CMS" at bounding box center [63, 242] width 85 height 18
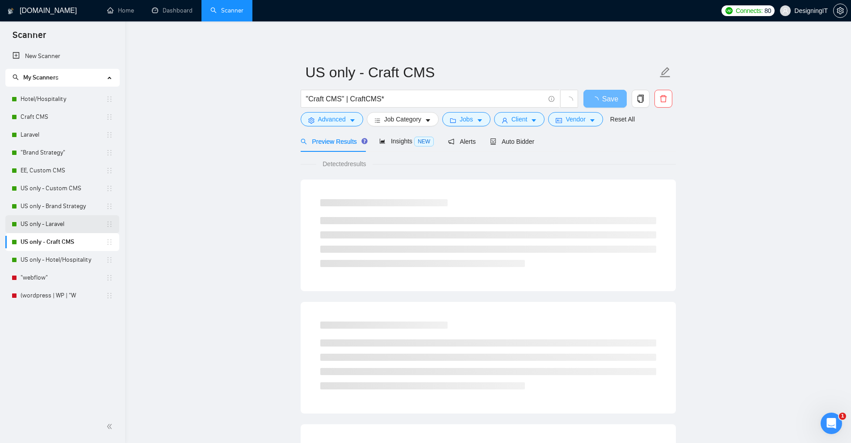
click at [79, 223] on link "US only - Laravel" at bounding box center [63, 224] width 85 height 18
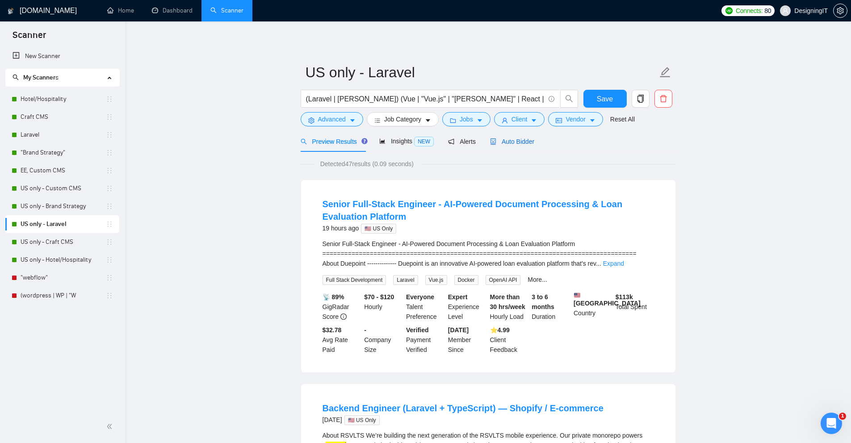
click at [528, 140] on span "Auto Bidder" at bounding box center [512, 141] width 44 height 7
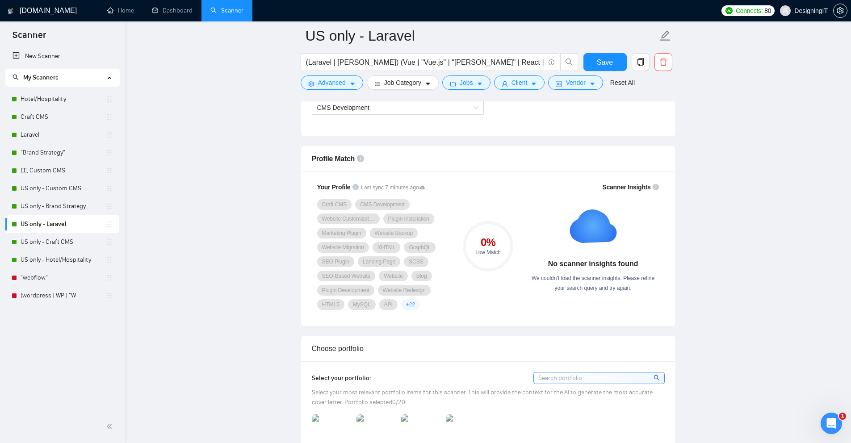
scroll to position [530, 0]
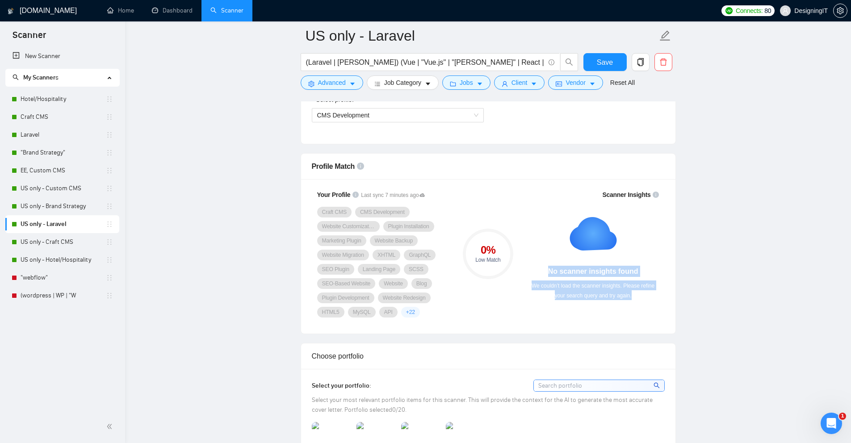
drag, startPoint x: 640, startPoint y: 297, endPoint x: 564, endPoint y: 214, distance: 112.9
click at [564, 214] on div "No scanner insights found We couldn’t load the scanner insights. Please refine …" at bounding box center [593, 252] width 132 height 95
click at [558, 170] on div "Profile Match" at bounding box center [488, 166] width 353 height 25
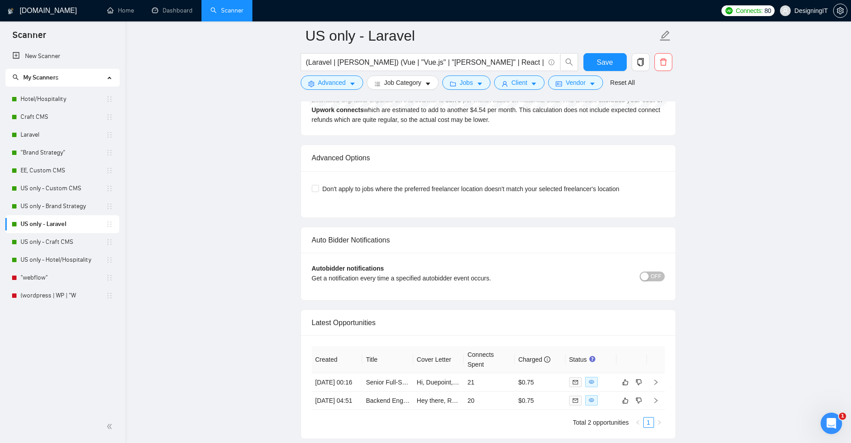
scroll to position [2064, 0]
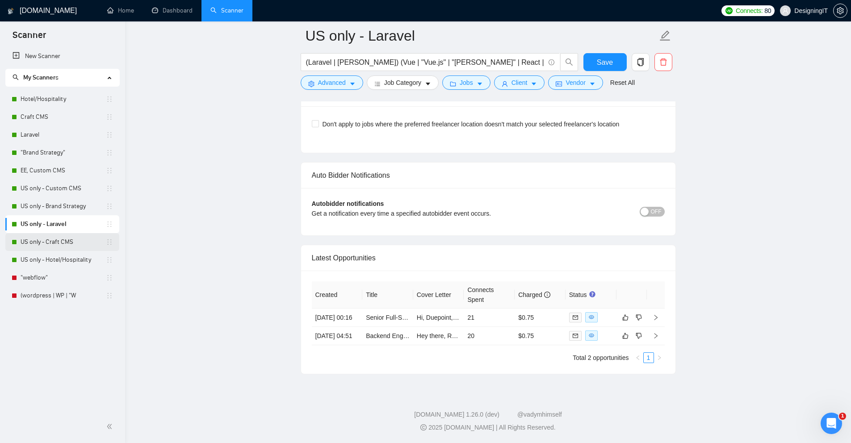
click at [33, 244] on link "US only - Craft CMS" at bounding box center [63, 242] width 85 height 18
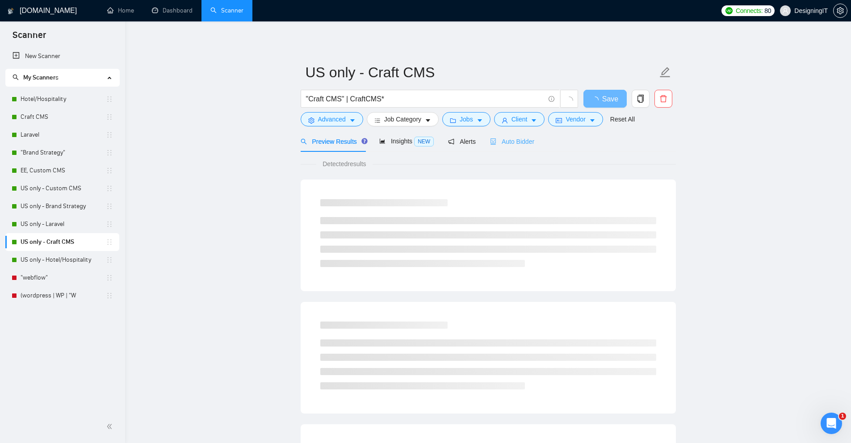
drag, startPoint x: 521, startPoint y: 153, endPoint x: 517, endPoint y: 148, distance: 6.1
click at [515, 145] on span "Auto Bidder" at bounding box center [512, 141] width 44 height 7
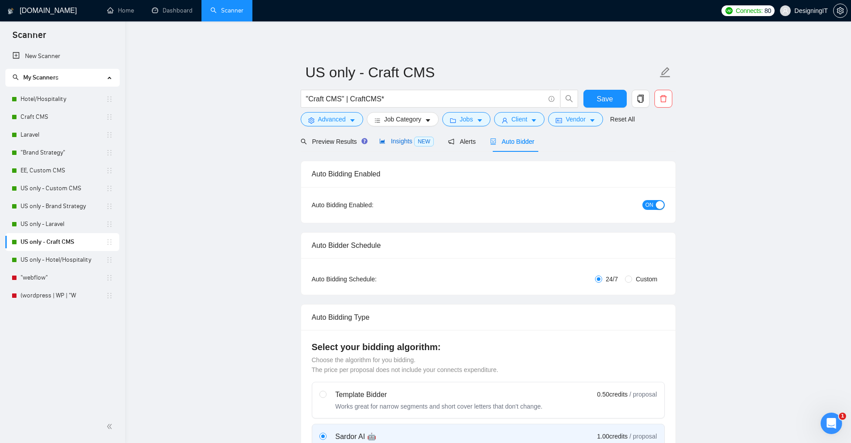
click at [404, 142] on span "Insights NEW" at bounding box center [406, 141] width 55 height 7
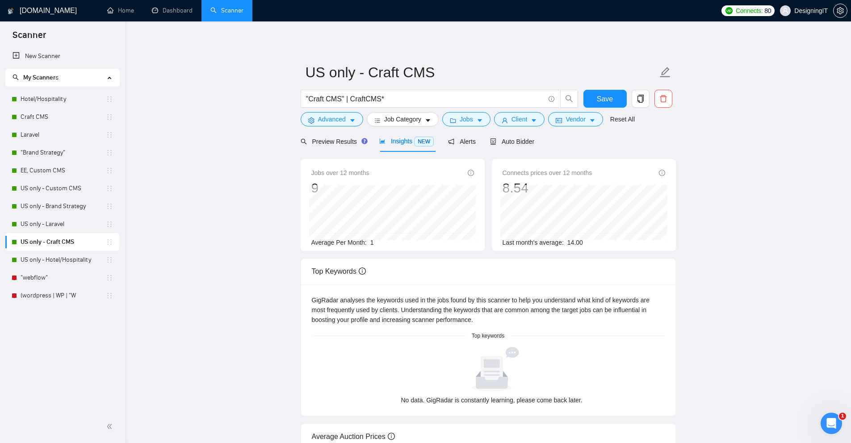
drag, startPoint x: 391, startPoint y: 176, endPoint x: 405, endPoint y: 172, distance: 14.4
click at [405, 172] on div "Jobs over 12 months 9" at bounding box center [392, 182] width 163 height 29
drag, startPoint x: 311, startPoint y: 172, endPoint x: 372, endPoint y: 173, distance: 61.2
click at [370, 173] on span "Jobs over 12 months" at bounding box center [340, 173] width 58 height 10
click at [40, 225] on link "US only - Laravel" at bounding box center [63, 224] width 85 height 18
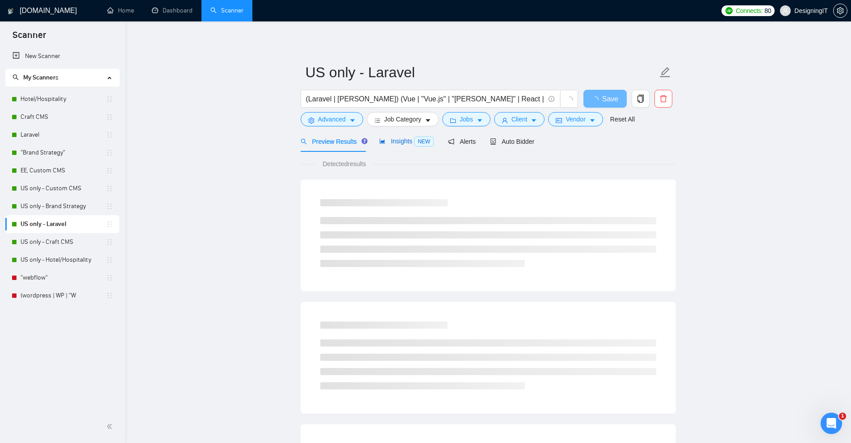
click at [395, 142] on span "Insights NEW" at bounding box center [406, 141] width 55 height 7
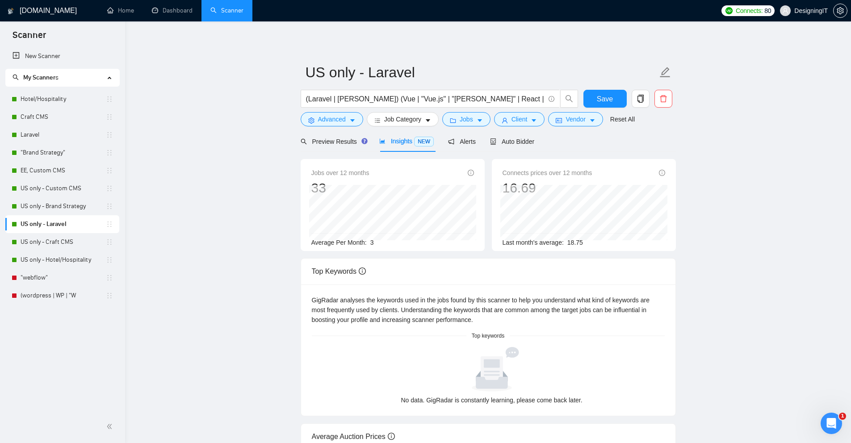
click at [298, 182] on div "Jobs over 12 months 33 [DATE] 3 Average Per Month: 3" at bounding box center [392, 205] width 191 height 92
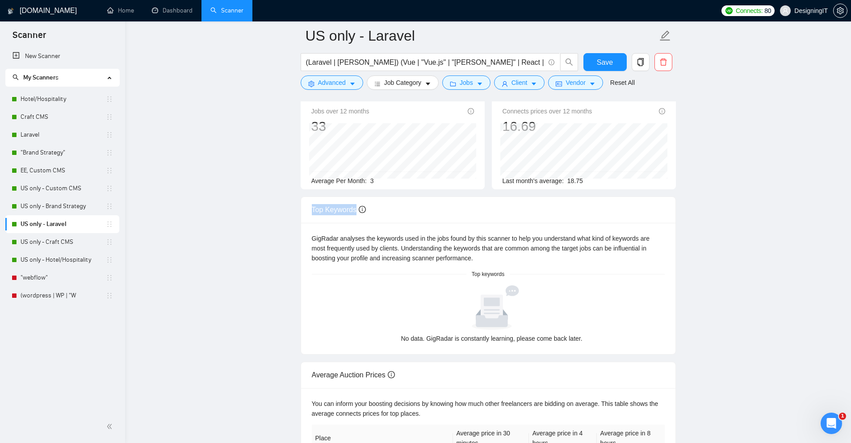
drag, startPoint x: 311, startPoint y: 209, endPoint x: 378, endPoint y: 209, distance: 66.6
click at [378, 209] on div "Top Keywords" at bounding box center [488, 209] width 353 height 25
click at [48, 100] on link "Hotel/Hospitality" at bounding box center [63, 99] width 85 height 18
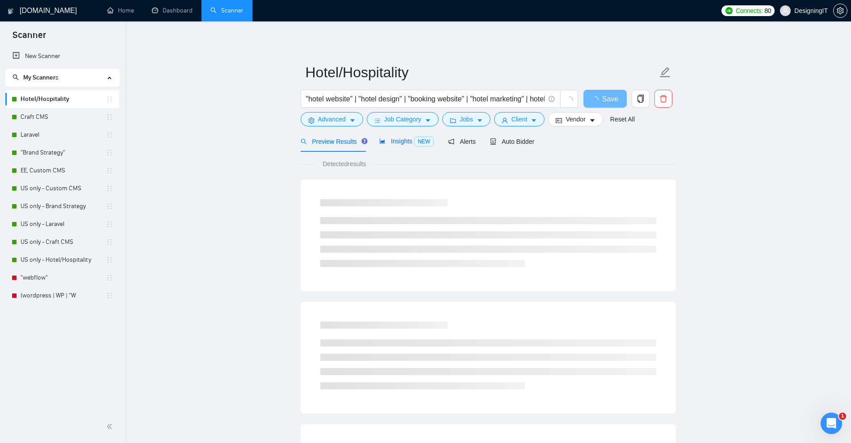
drag, startPoint x: 406, startPoint y: 142, endPoint x: 393, endPoint y: 154, distance: 17.7
click at [406, 141] on span "Insights NEW" at bounding box center [406, 141] width 55 height 7
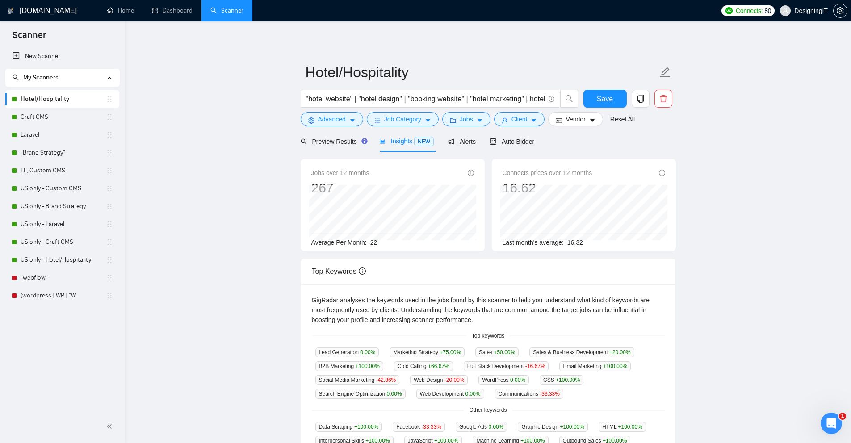
click at [289, 180] on main "Hotel/Hospitality "hotel website" | "hotel design" | "booking website" | "hotel…" at bounding box center [488, 335] width 698 height 599
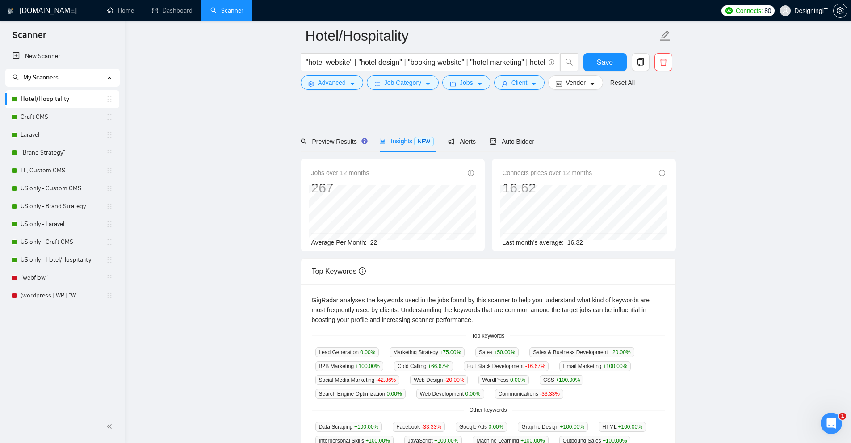
scroll to position [49, 0]
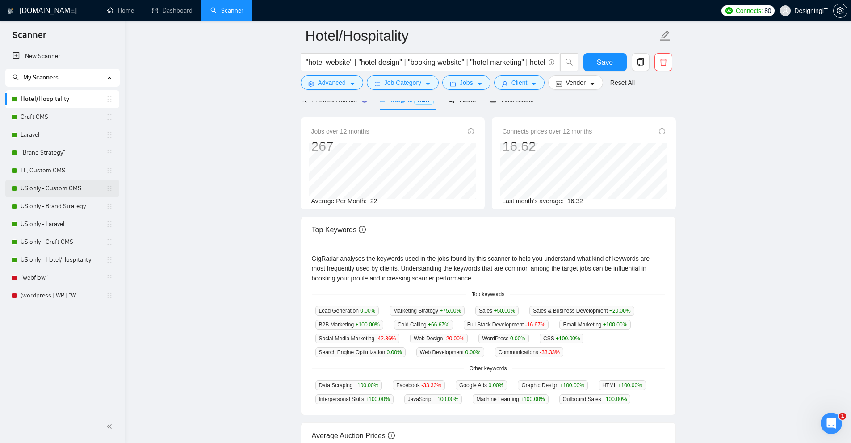
click at [52, 189] on link "US only - Custom CMS" at bounding box center [63, 189] width 85 height 18
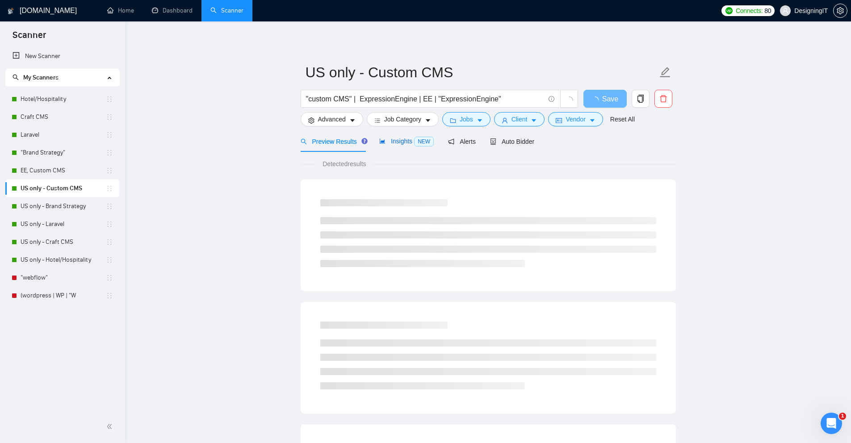
click at [406, 144] on span "Insights NEW" at bounding box center [406, 141] width 55 height 7
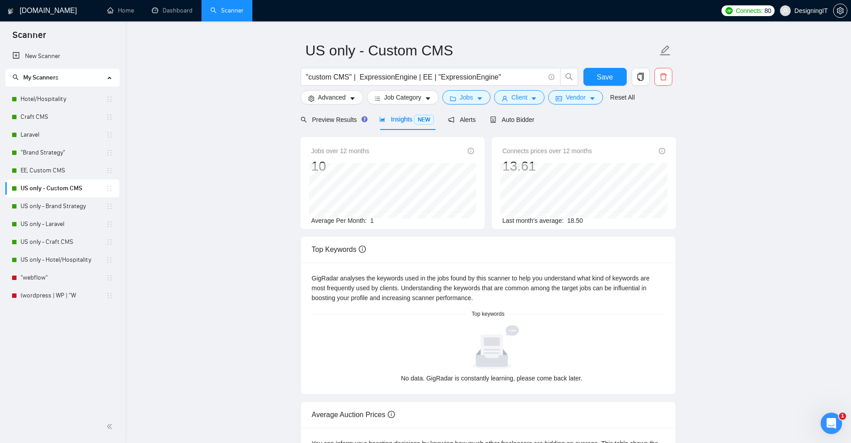
scroll to position [28, 0]
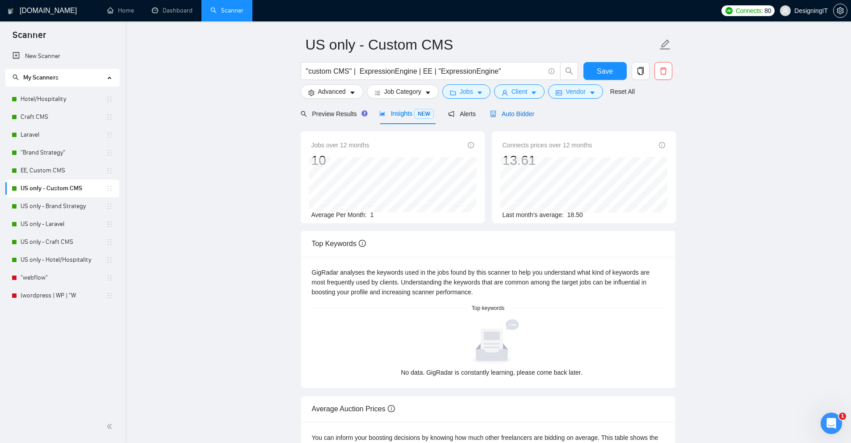
click at [504, 116] on span "Auto Bidder" at bounding box center [512, 113] width 44 height 7
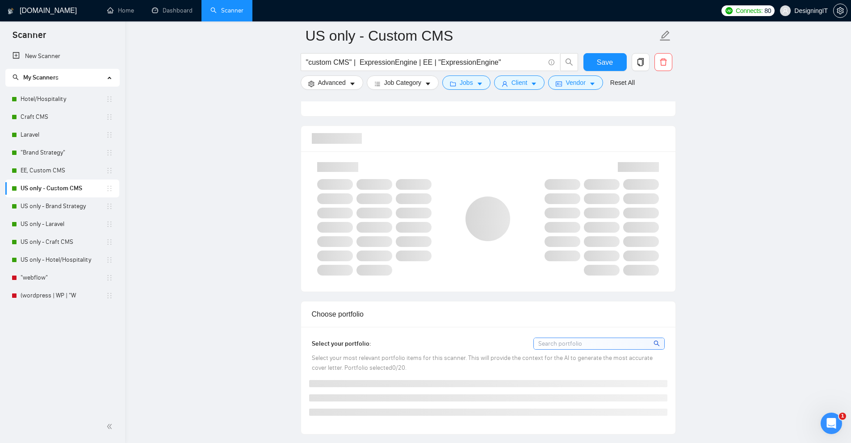
scroll to position [566, 0]
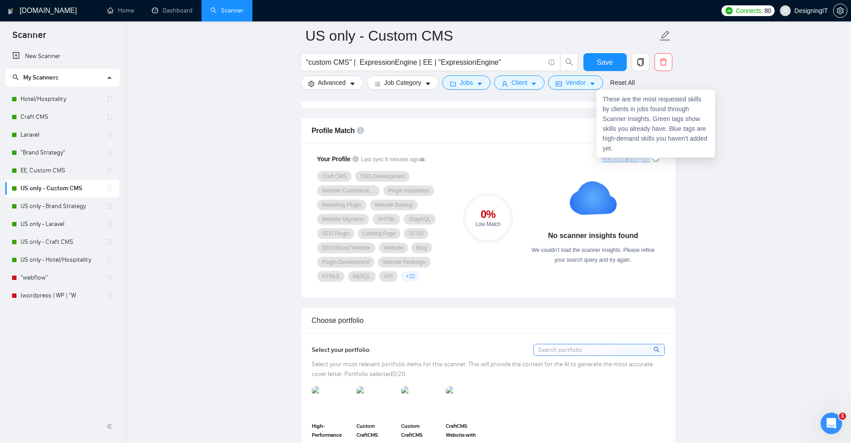
drag, startPoint x: 601, startPoint y: 160, endPoint x: 657, endPoint y: 160, distance: 55.4
click at [657, 160] on div "Scanner Insights" at bounding box center [593, 159] width 132 height 6
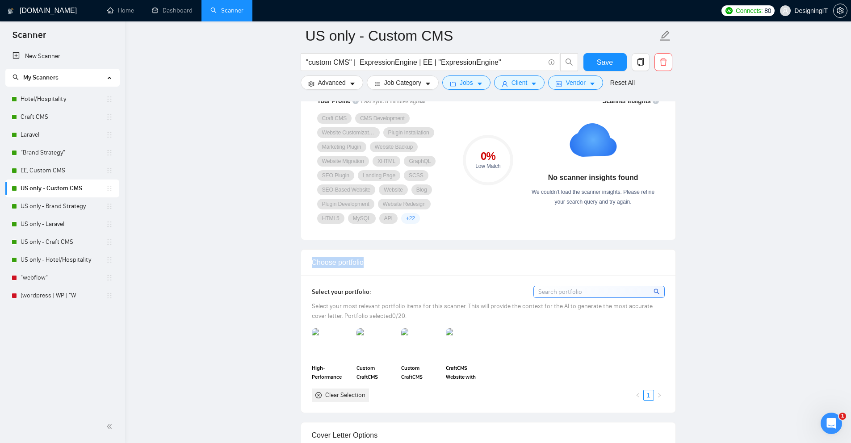
drag, startPoint x: 374, startPoint y: 263, endPoint x: 304, endPoint y: 251, distance: 71.3
click at [304, 251] on div "Choose portfolio" at bounding box center [488, 263] width 374 height 26
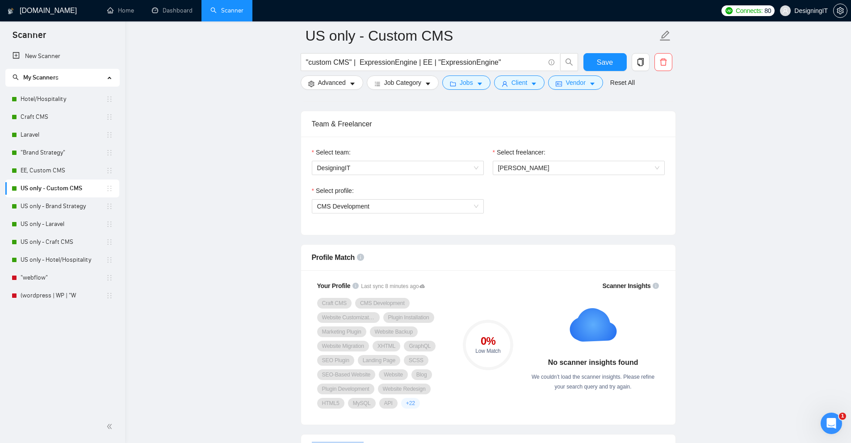
scroll to position [450, 0]
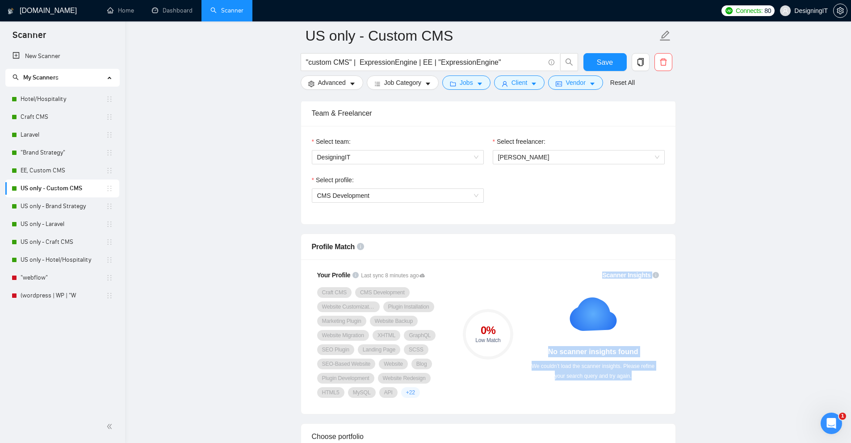
drag, startPoint x: 587, startPoint y: 273, endPoint x: 670, endPoint y: 353, distance: 115.7
click at [670, 353] on div "Your Profile Last sync 8 minutes ago Craft CMS CMS Development Website Customiz…" at bounding box center [488, 337] width 374 height 155
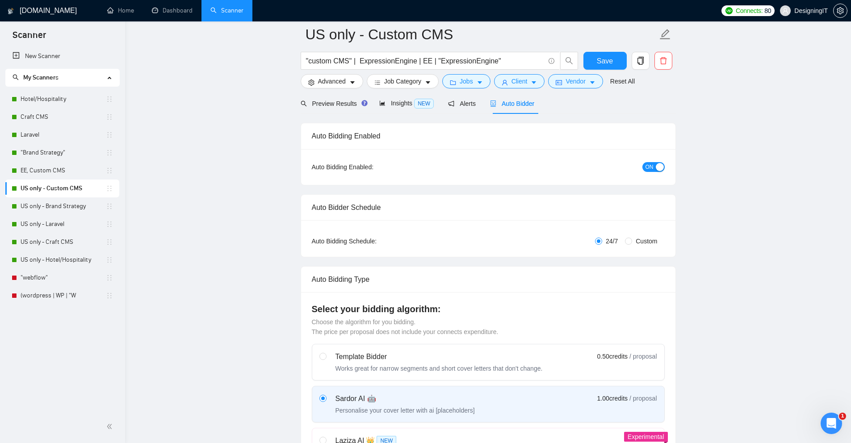
scroll to position [0, 0]
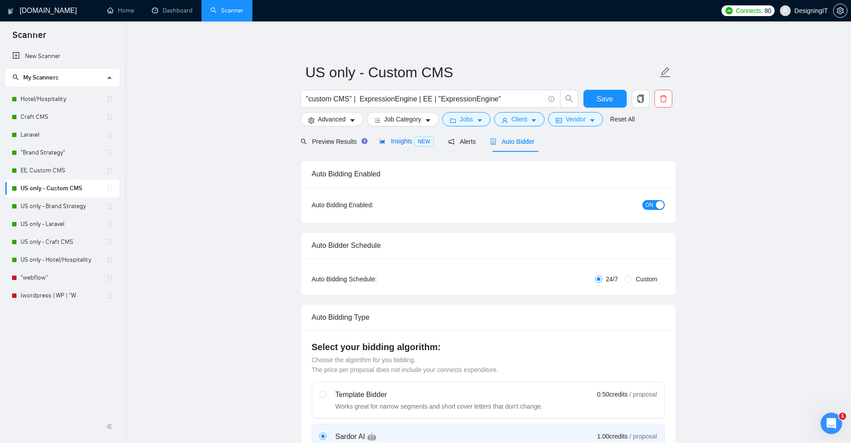
click at [401, 145] on div "Insights NEW" at bounding box center [406, 141] width 55 height 10
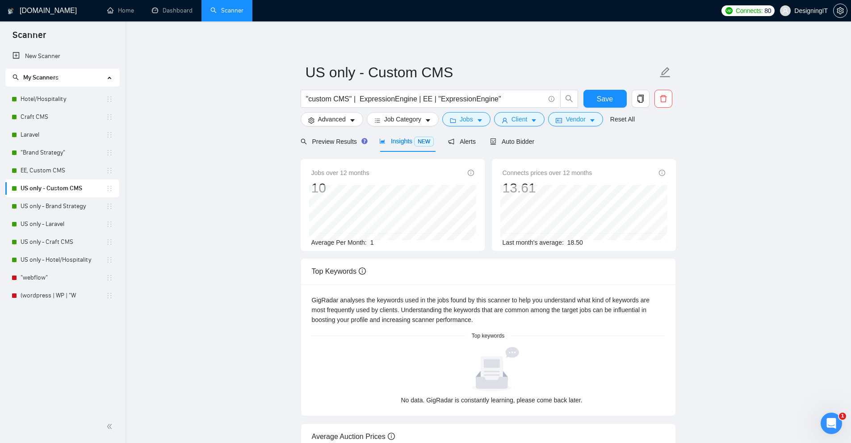
click at [305, 184] on div "Jobs over 12 months [DATE] 1 Average Per Month: 1" at bounding box center [393, 205] width 184 height 92
click at [38, 258] on link "US only - Hotel/Hospitality" at bounding box center [63, 260] width 85 height 18
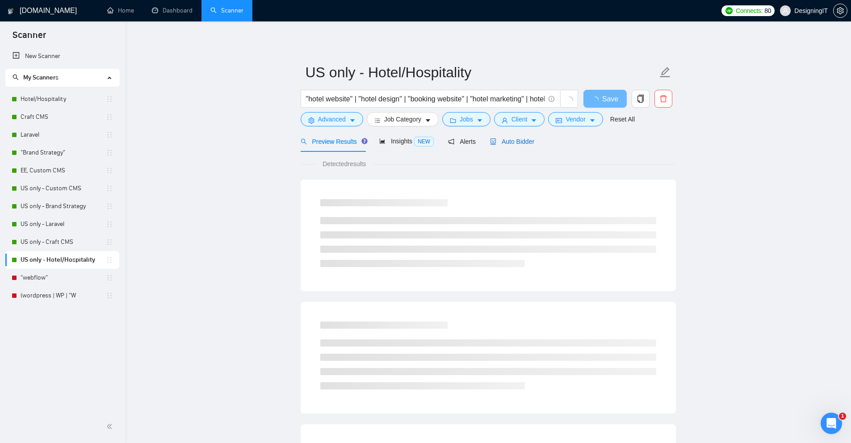
click at [506, 140] on span "Auto Bidder" at bounding box center [512, 141] width 44 height 7
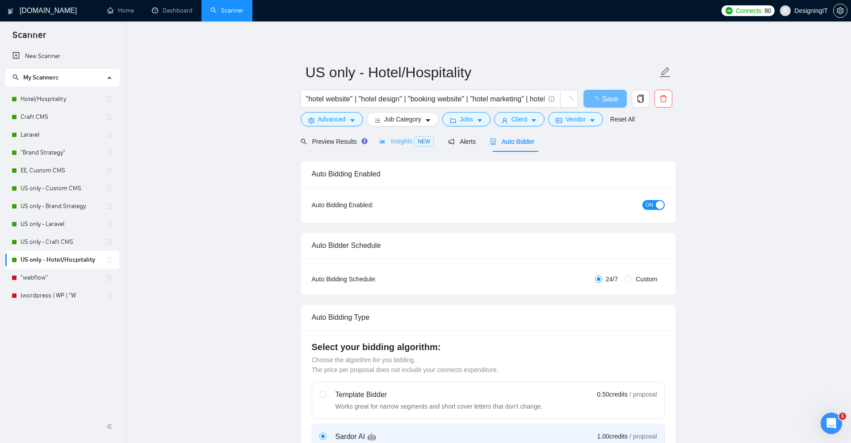
click at [400, 148] on div "Insights NEW" at bounding box center [406, 141] width 55 height 21
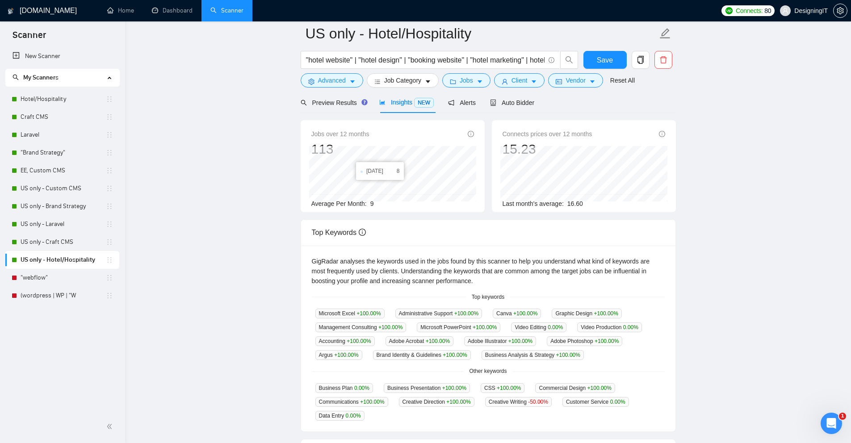
scroll to position [31, 0]
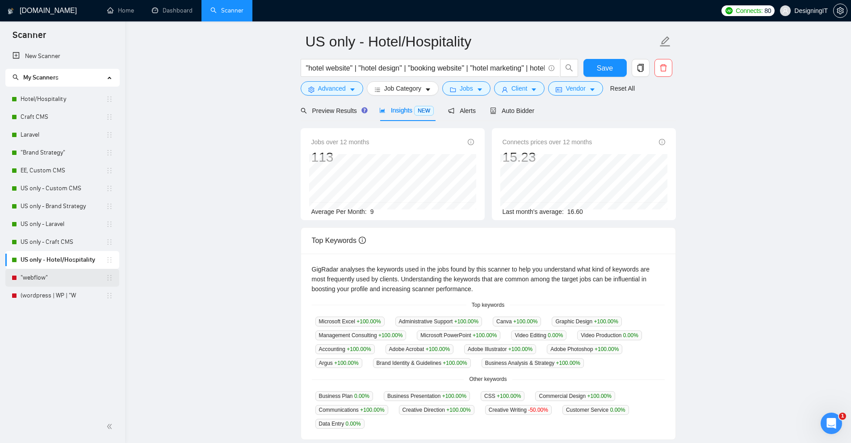
click at [59, 276] on link ""webflow"" at bounding box center [63, 278] width 85 height 18
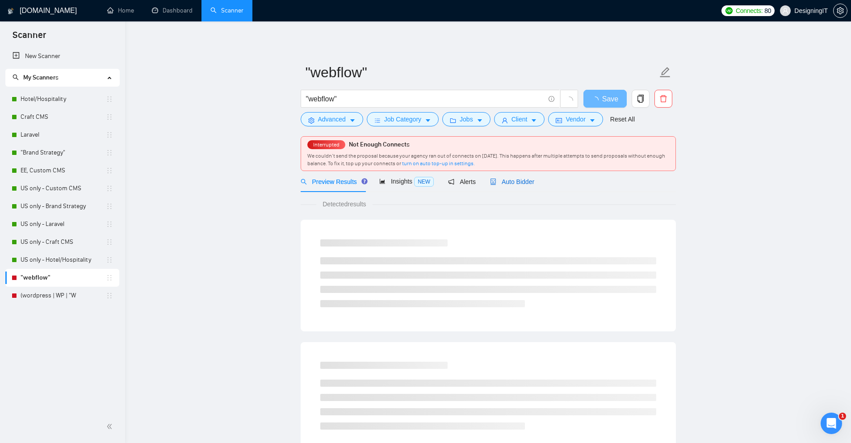
click at [522, 180] on span "Auto Bidder" at bounding box center [512, 181] width 44 height 7
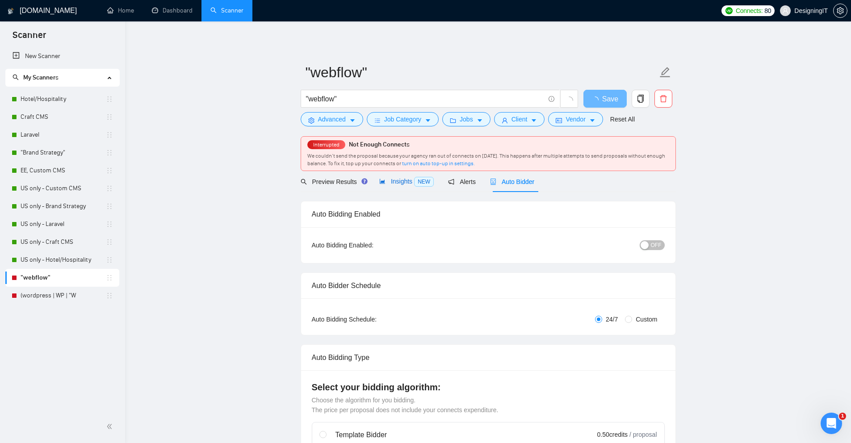
click at [381, 184] on icon "area-chart" at bounding box center [382, 181] width 6 height 6
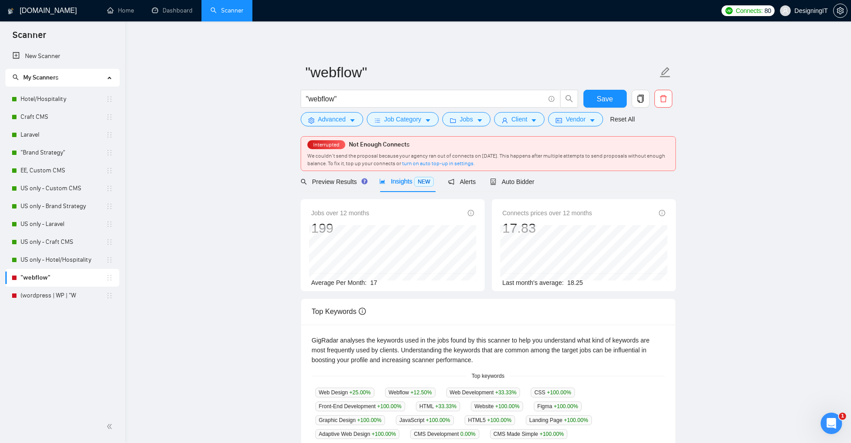
scroll to position [118, 0]
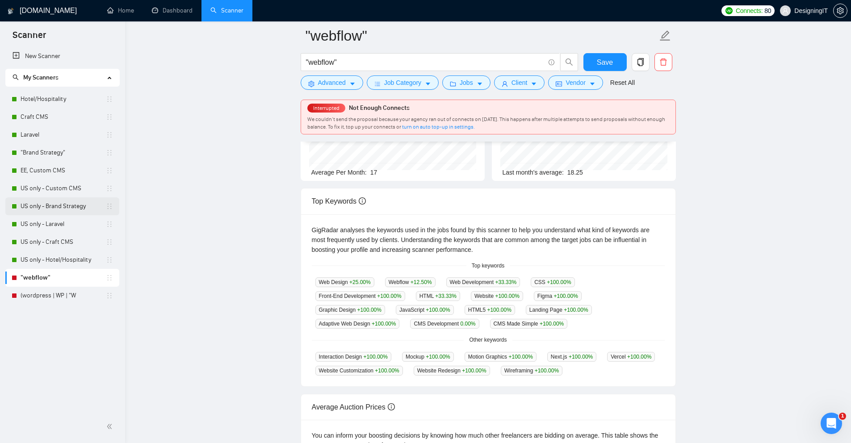
click at [55, 210] on link "US only - Brand Strategy" at bounding box center [63, 207] width 85 height 18
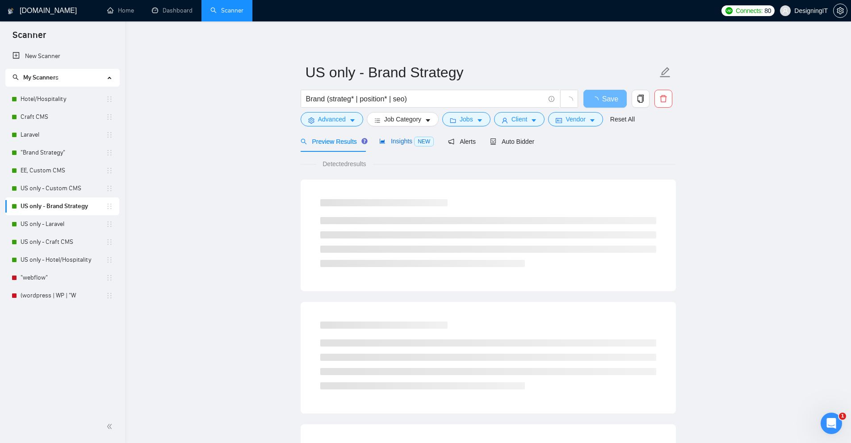
click at [393, 143] on span "Insights NEW" at bounding box center [406, 141] width 55 height 7
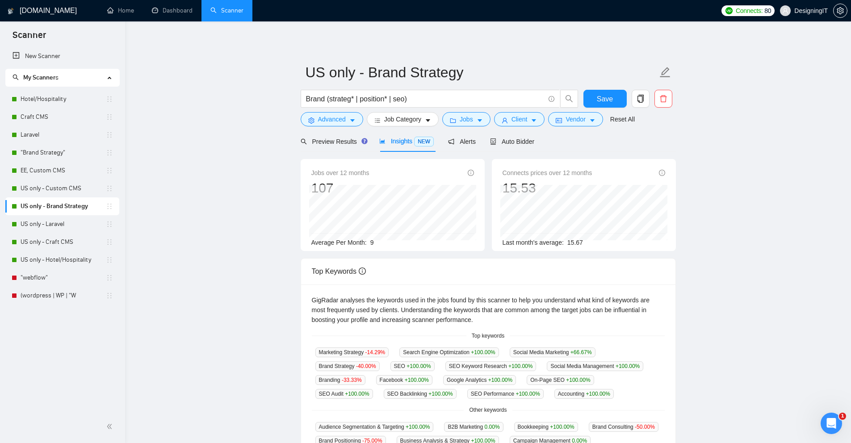
click at [305, 185] on div "Jobs over 12 months 107 [DATE] 11 Average Per Month: 9" at bounding box center [393, 205] width 184 height 92
click at [61, 185] on link "US only - Custom CMS" at bounding box center [63, 189] width 85 height 18
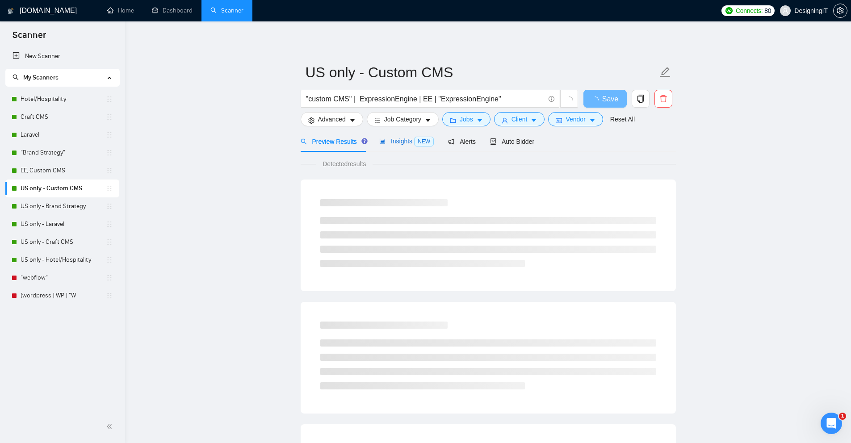
click at [407, 141] on span "Insights NEW" at bounding box center [406, 141] width 55 height 7
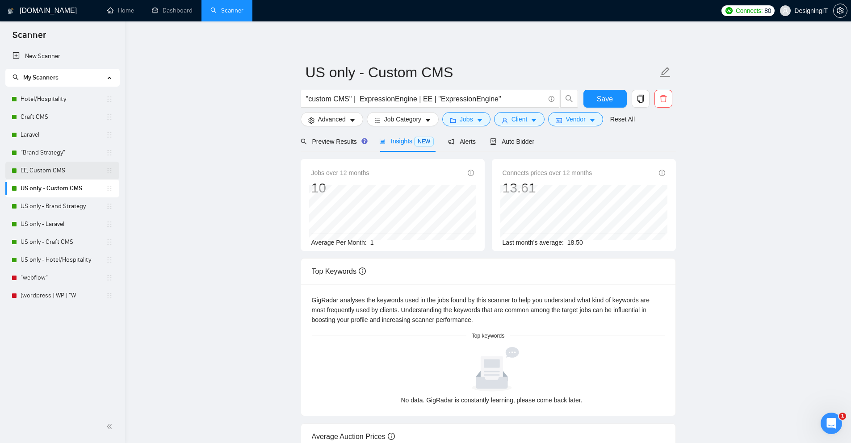
click at [45, 172] on link "EE, Custom CMS" at bounding box center [63, 171] width 85 height 18
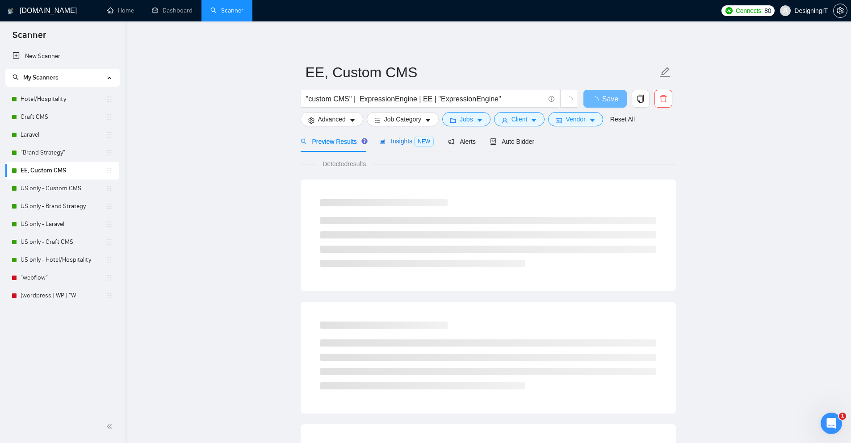
click at [400, 141] on span "Insights NEW" at bounding box center [406, 141] width 55 height 7
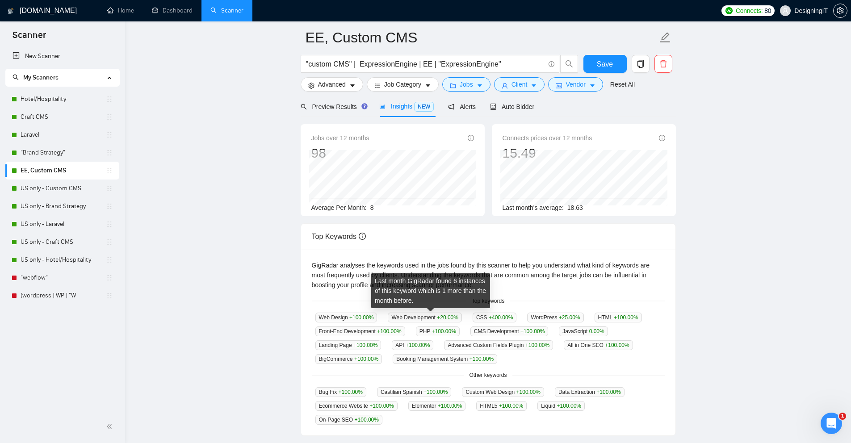
scroll to position [75, 0]
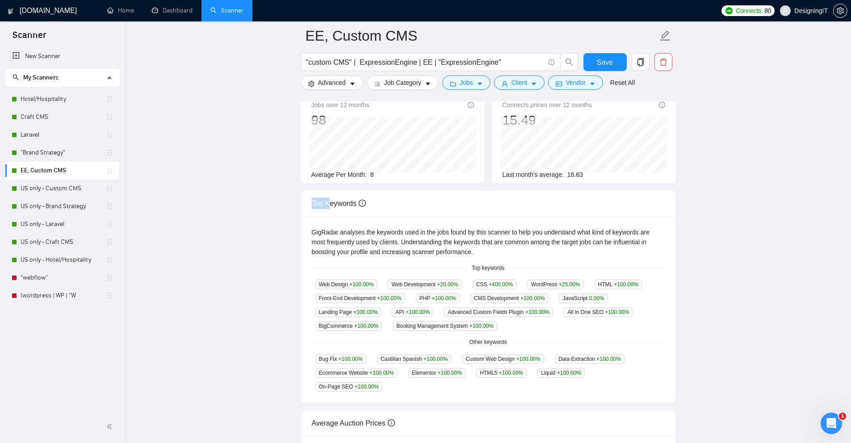
drag, startPoint x: 311, startPoint y: 201, endPoint x: 332, endPoint y: 203, distance: 21.2
click at [332, 203] on div "Top Keywords" at bounding box center [488, 204] width 374 height 26
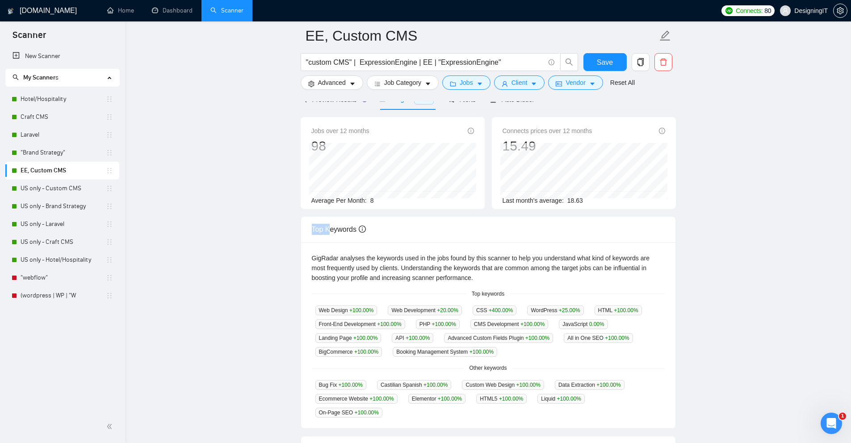
scroll to position [61, 0]
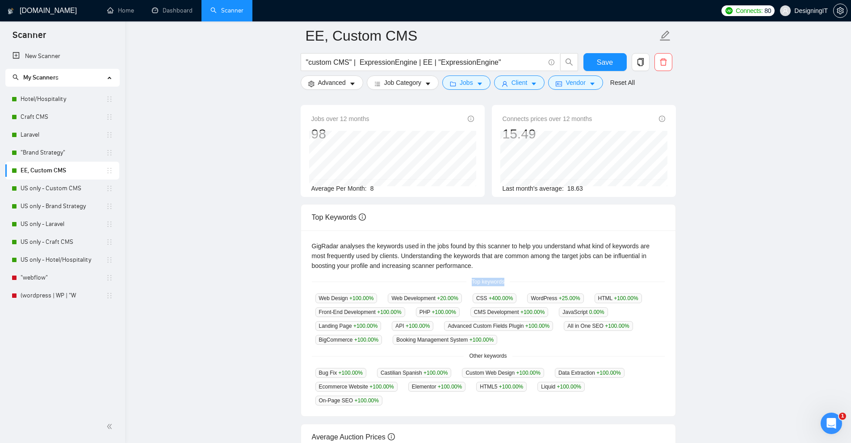
drag, startPoint x: 468, startPoint y: 284, endPoint x: 548, endPoint y: 290, distance: 80.2
click at [548, 290] on div "GigRadar analyses the keywords used in the jobs found by this scanner to help y…" at bounding box center [488, 324] width 374 height 186
click at [205, 210] on main "EE, Custom CMS "custom CMS" | ExpressionEngine | EE | "ExpressionEngine" Save A…" at bounding box center [488, 285] width 698 height 620
click at [254, 235] on main "EE, Custom CMS "custom CMS" | ExpressionEngine | EE | "ExpressionEngine" Save A…" at bounding box center [488, 285] width 698 height 620
click at [28, 228] on link "US only - Laravel" at bounding box center [63, 224] width 85 height 18
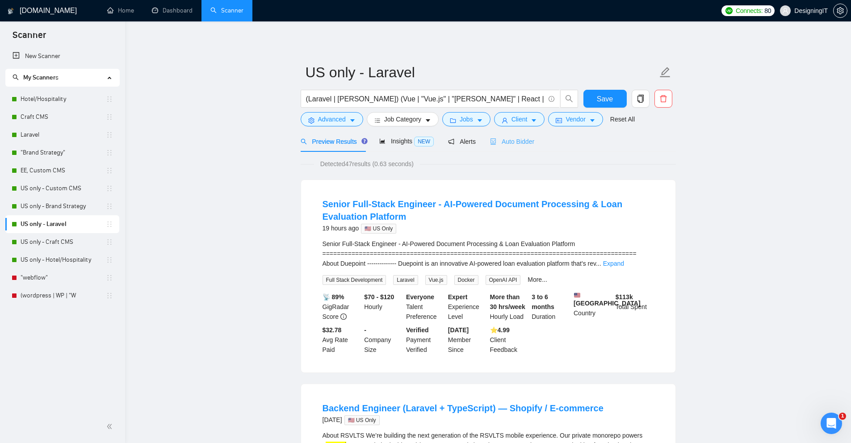
click at [516, 146] on div "Auto Bidder" at bounding box center [512, 141] width 44 height 21
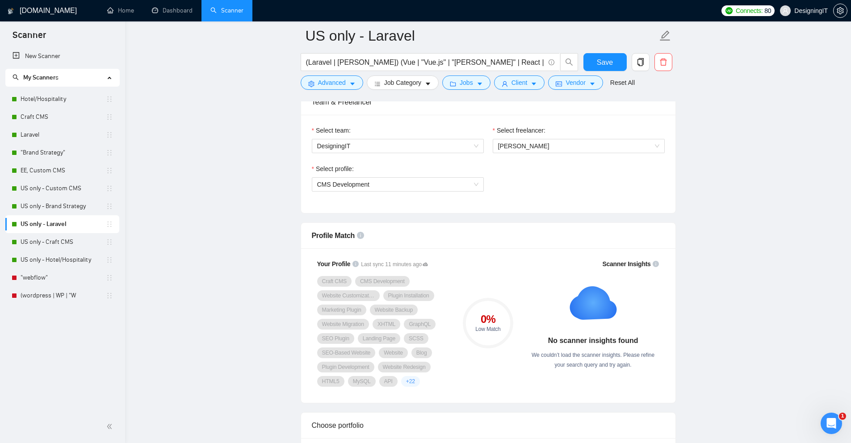
scroll to position [548, 0]
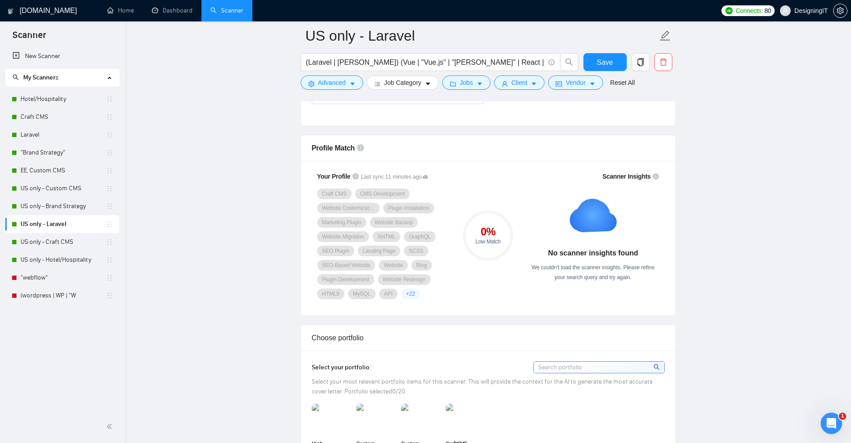
click at [524, 161] on div "Your Profile Last sync 11 minutes ago Craft CMS CMS Development Website Customi…" at bounding box center [488, 238] width 374 height 155
drag, startPoint x: 661, startPoint y: 177, endPoint x: 580, endPoint y: 176, distance: 81.3
click at [580, 176] on div "Scanner Insights No scanner insights found We couldn’t load the scanner insight…" at bounding box center [593, 226] width 143 height 121
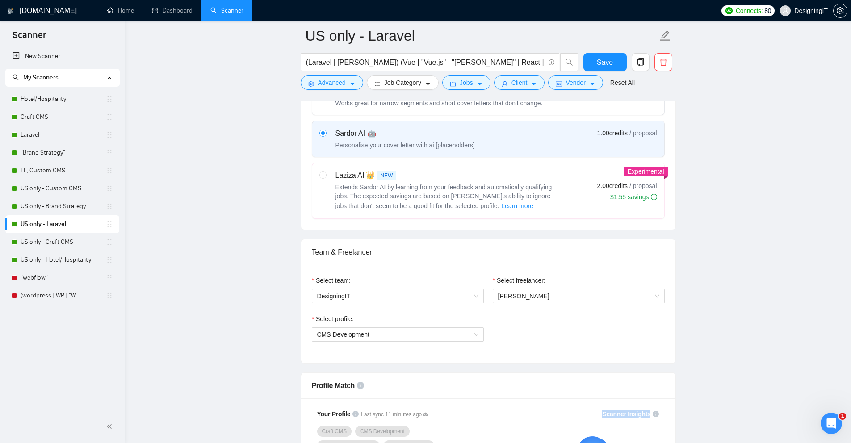
scroll to position [477, 0]
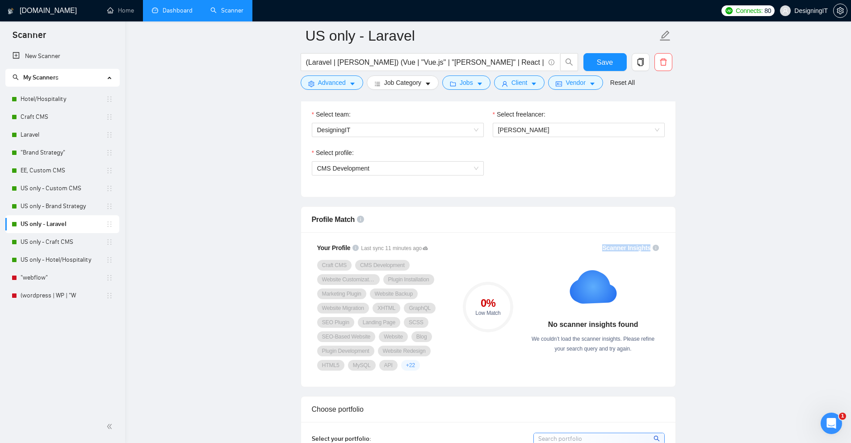
click at [176, 10] on link "Dashboard" at bounding box center [172, 11] width 41 height 8
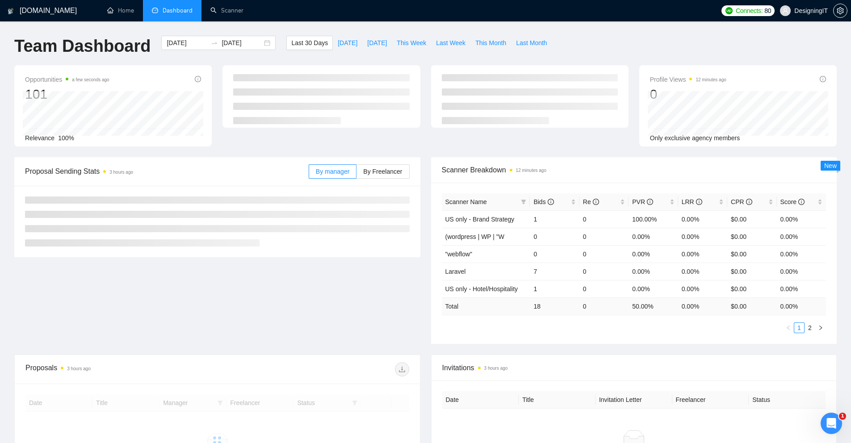
drag, startPoint x: 145, startPoint y: 263, endPoint x: 77, endPoint y: 269, distance: 67.7
click at [77, 269] on main "Team Dashboard [DATE] [DATE] Last 30 Days [DATE] [DATE] This Week Last Week Thi…" at bounding box center [425, 272] width 823 height 473
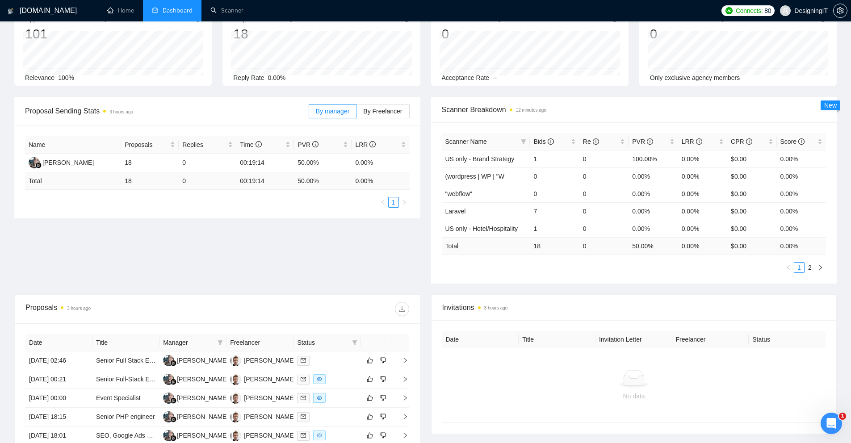
scroll to position [68, 0]
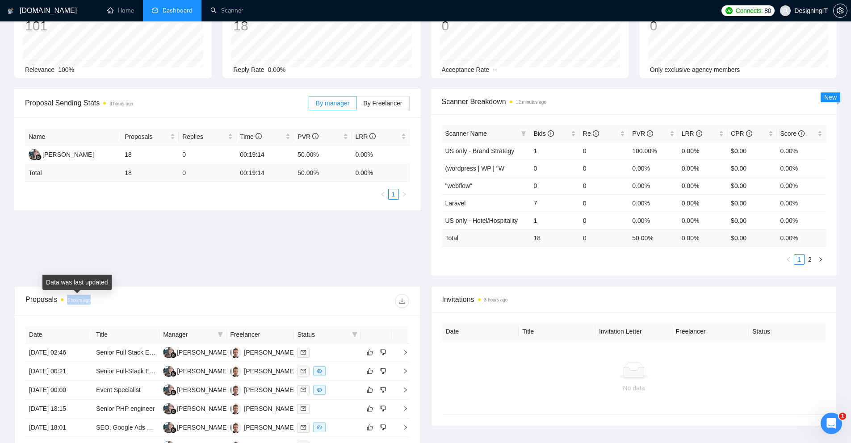
drag, startPoint x: 116, startPoint y: 305, endPoint x: 62, endPoint y: 296, distance: 54.7
click at [62, 296] on div "Proposals 3 hours ago" at bounding box center [121, 301] width 192 height 14
click at [192, 256] on div "Proposal Sending Stats 3 hours ago By manager By Freelancer Name Proposals Repl…" at bounding box center [425, 188] width 833 height 198
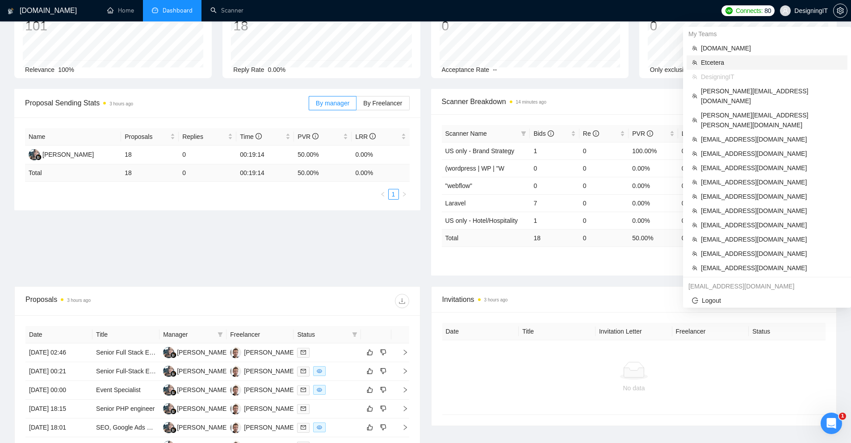
click at [717, 56] on li "Etcetera" at bounding box center [767, 62] width 161 height 14
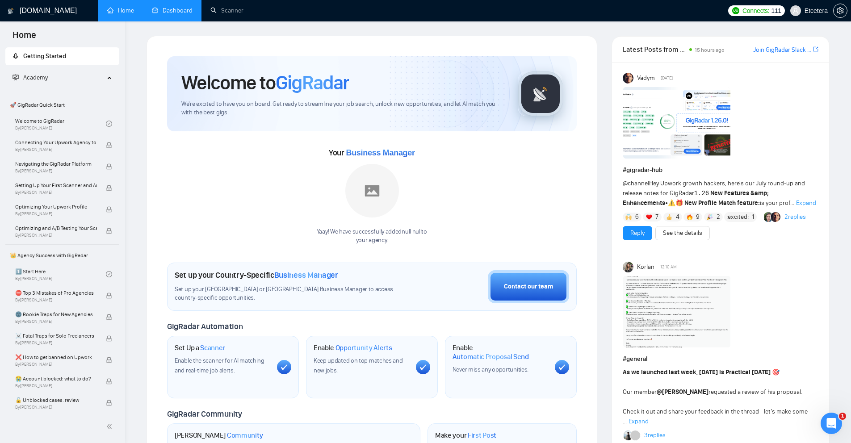
click at [179, 14] on link "Dashboard" at bounding box center [172, 11] width 41 height 8
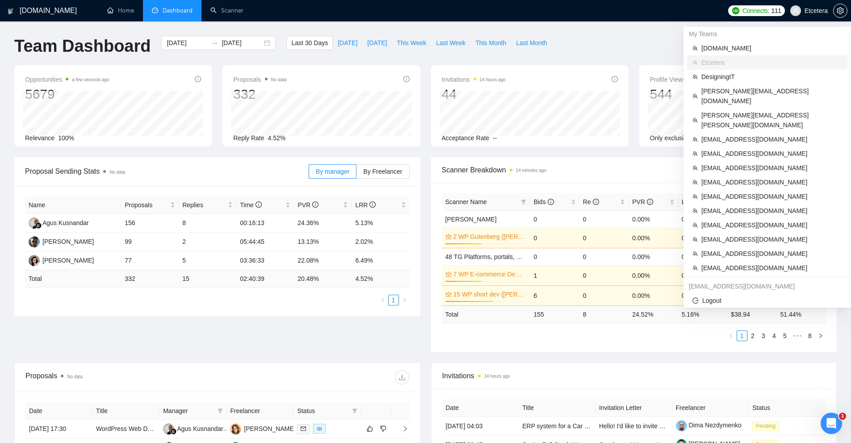
click at [807, 15] on span "Etcetera" at bounding box center [809, 10] width 48 height 29
click at [736, 93] on span "[PERSON_NAME][EMAIL_ADDRESS][DOMAIN_NAME]" at bounding box center [772, 96] width 141 height 20
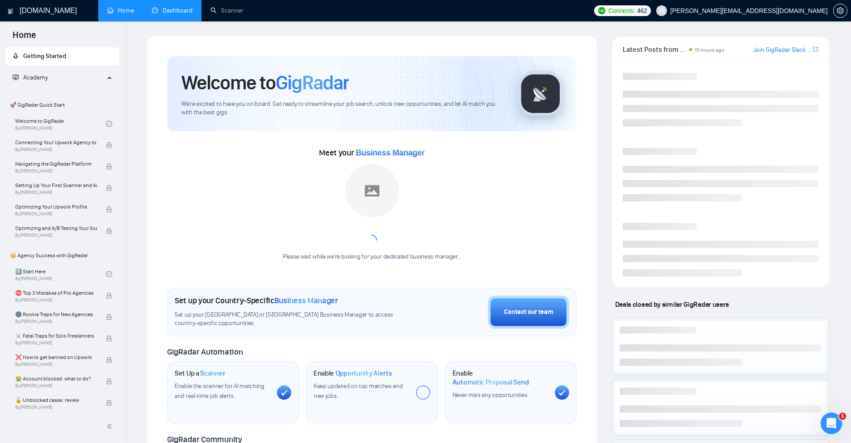
click at [187, 14] on link "Dashboard" at bounding box center [172, 11] width 41 height 8
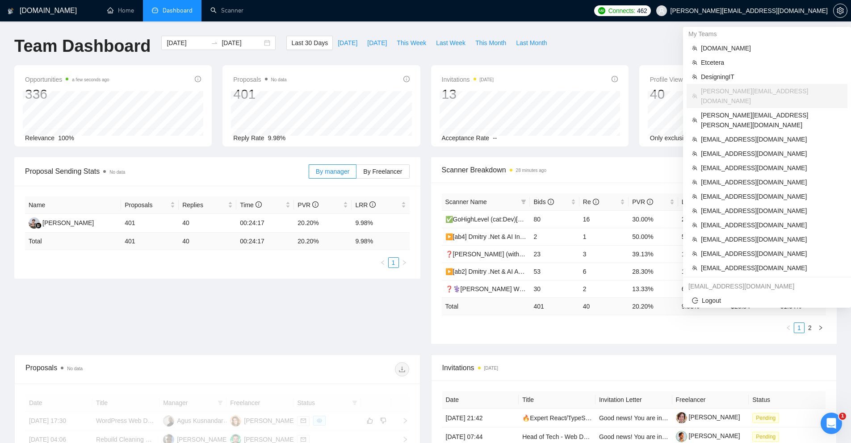
click at [763, 15] on span "[PERSON_NAME][EMAIL_ADDRESS][DOMAIN_NAME]" at bounding box center [742, 10] width 182 height 29
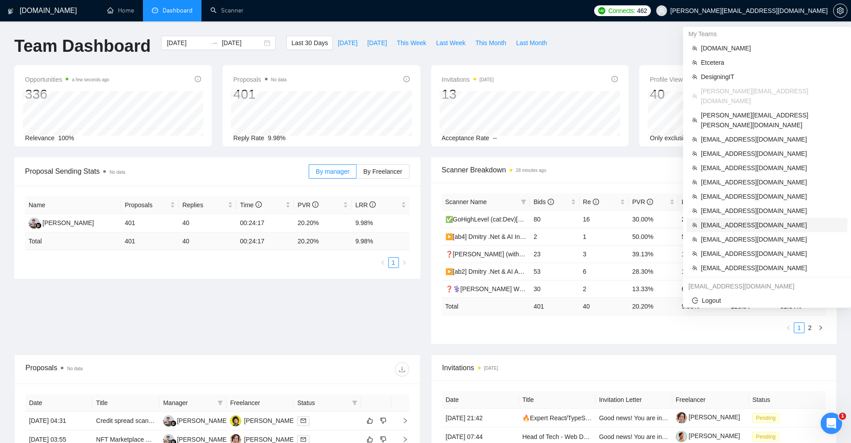
click at [715, 220] on span "[EMAIL_ADDRESS][DOMAIN_NAME]" at bounding box center [771, 225] width 141 height 10
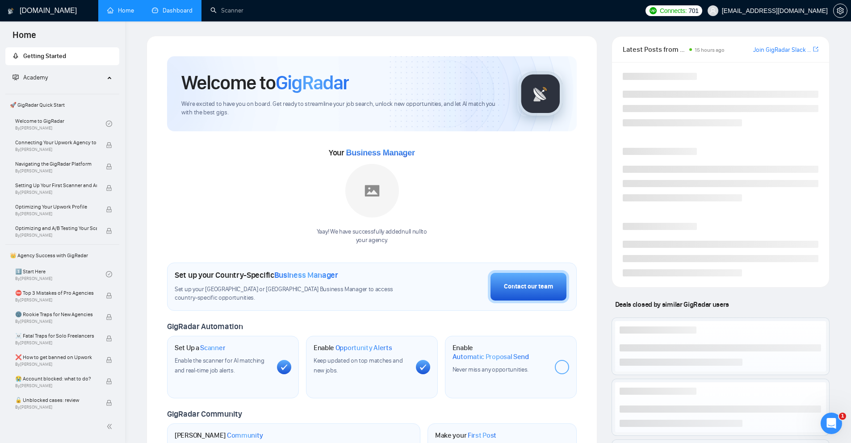
click at [165, 12] on link "Dashboard" at bounding box center [172, 11] width 41 height 8
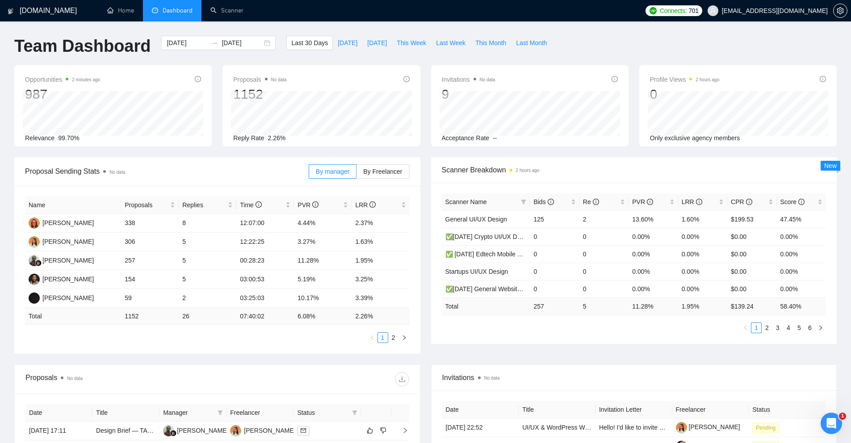
click at [634, 56] on div "Team Dashboard [DATE] [DATE] Last 30 Days [DATE] [DATE] This Week Last Week Thi…" at bounding box center [425, 50] width 833 height 29
click at [633, 43] on div "Team Dashboard [DATE] [DATE] Last 30 Days [DATE] [DATE] This Week Last Week Thi…" at bounding box center [425, 50] width 833 height 29
click at [117, 13] on link "Home" at bounding box center [120, 11] width 27 height 8
